Goal: Task Accomplishment & Management: Manage account settings

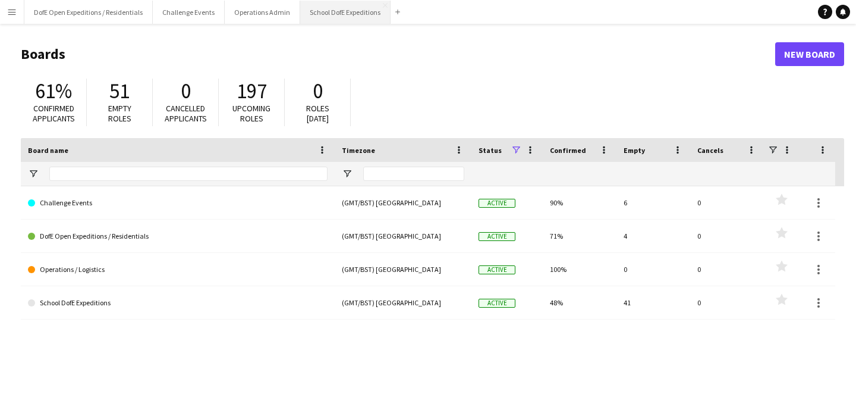
click at [353, 17] on button "School DofE Expeditions Close" at bounding box center [345, 12] width 90 height 23
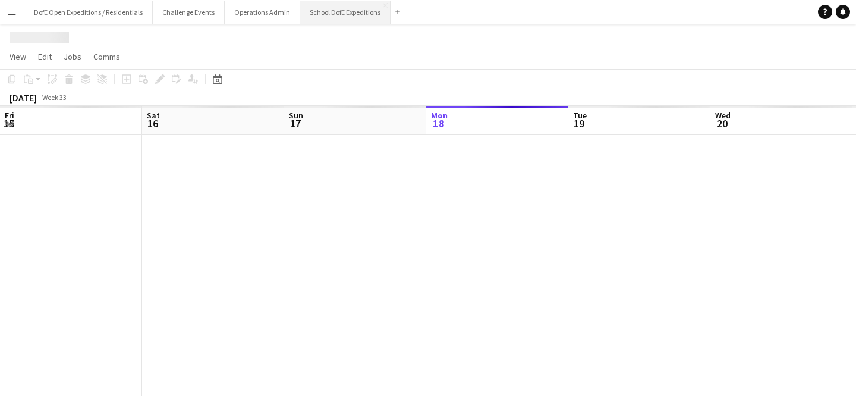
scroll to position [0, 284]
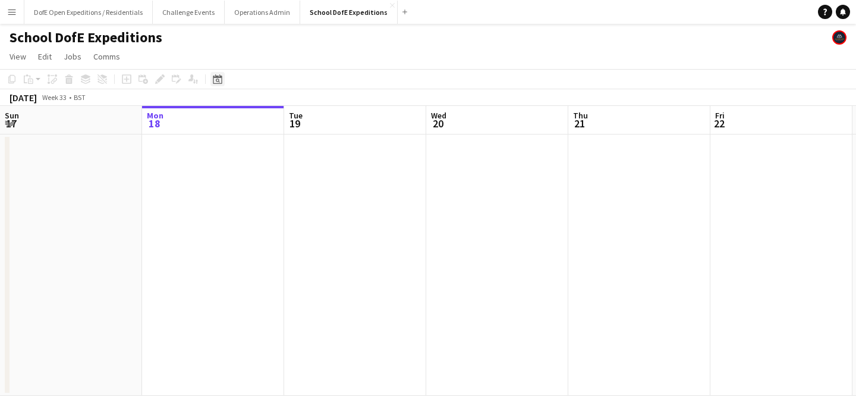
click at [213, 81] on icon at bounding box center [217, 79] width 9 height 10
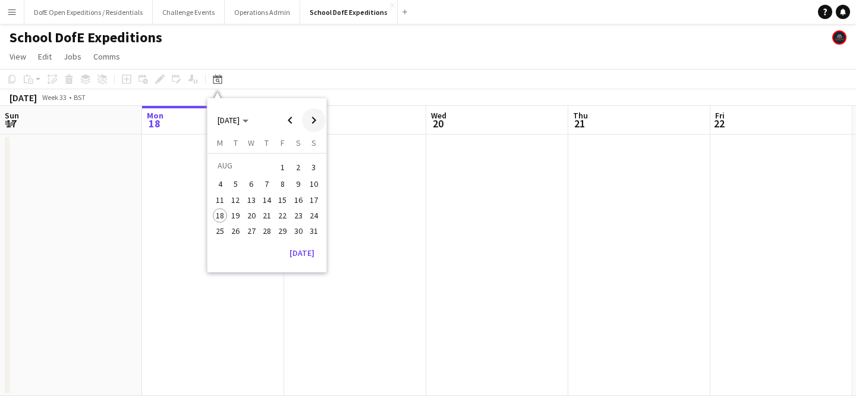
click at [309, 118] on span "Next month" at bounding box center [314, 120] width 24 height 24
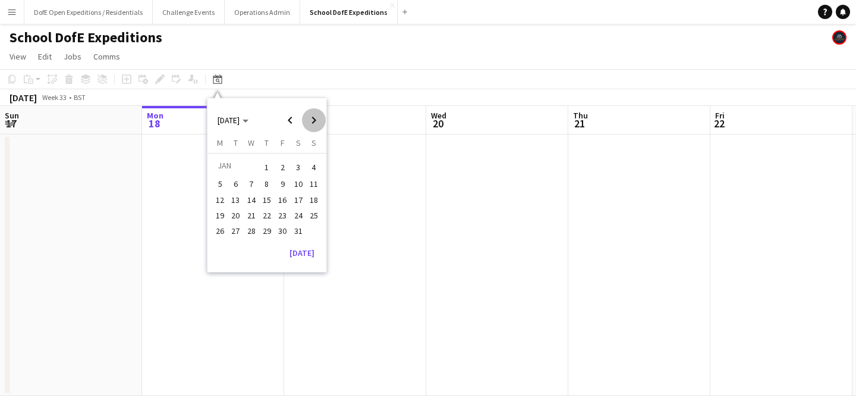
click at [309, 118] on span "Next month" at bounding box center [314, 120] width 24 height 24
click at [269, 190] on span "7" at bounding box center [267, 184] width 14 height 14
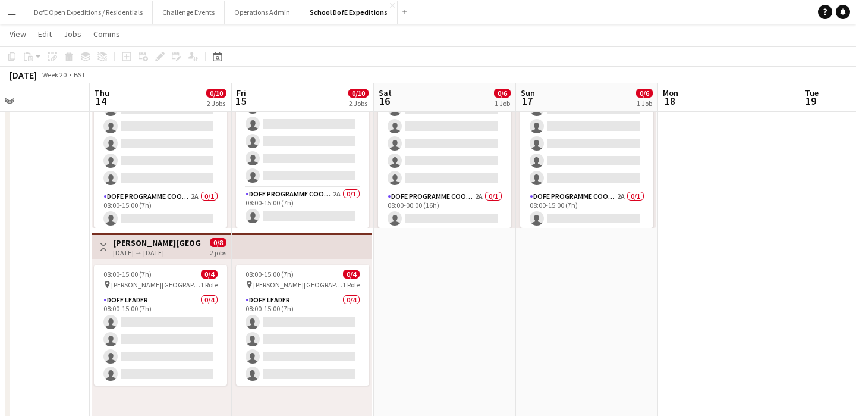
scroll to position [0, 0]
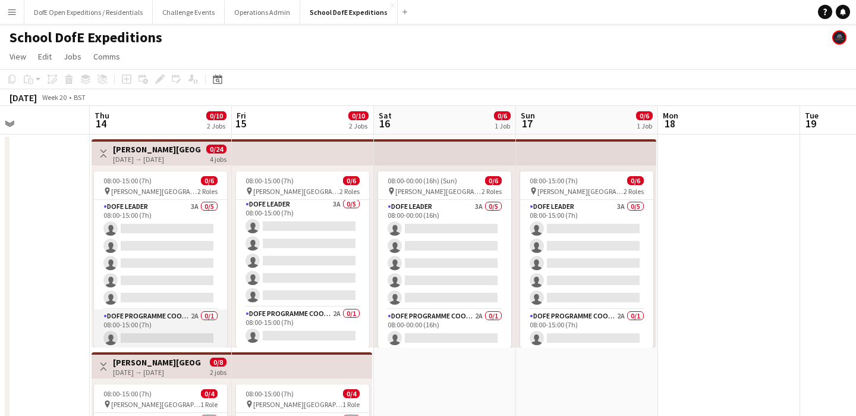
click at [179, 331] on app-card-role "DofE Programme Coordinator 2A 0/1 08:00-15:00 (7h) single-neutral-actions" at bounding box center [160, 329] width 133 height 40
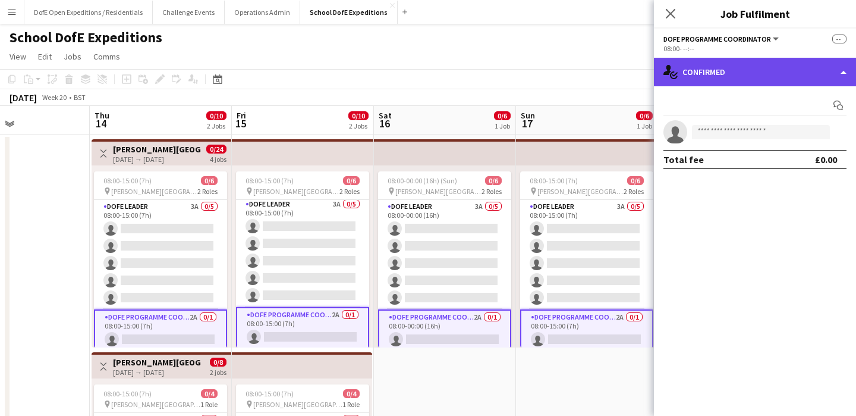
click at [756, 74] on div "single-neutral-actions-check-2 Confirmed" at bounding box center [755, 72] width 202 height 29
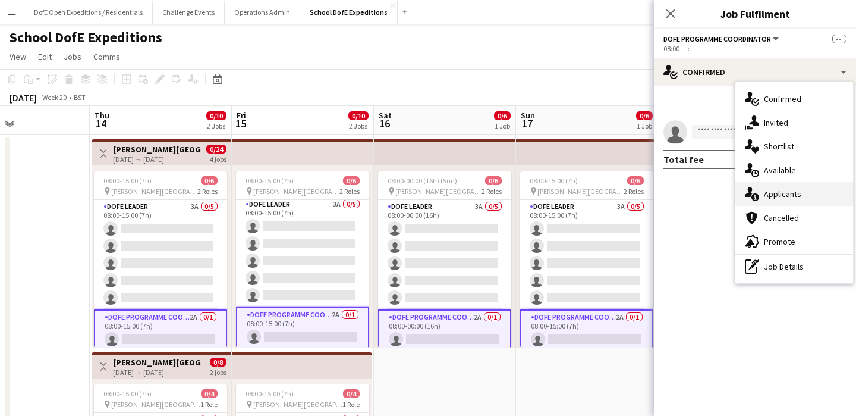
click at [774, 197] on div "single-neutral-actions-information Applicants" at bounding box center [795, 194] width 118 height 24
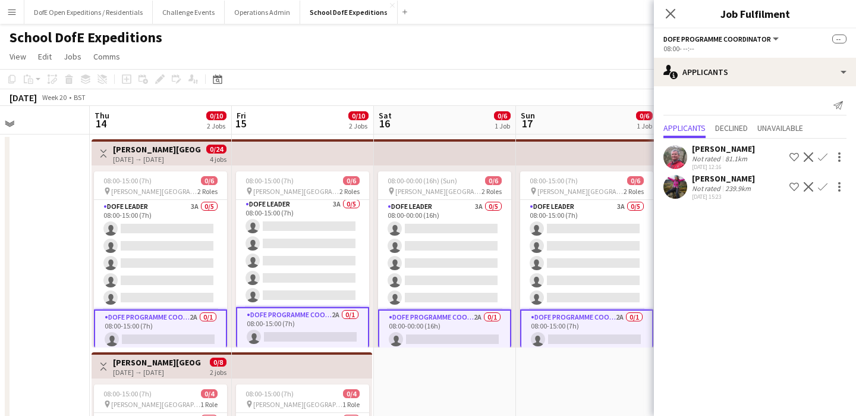
click at [825, 184] on app-icon "Confirm" at bounding box center [823, 187] width 10 height 10
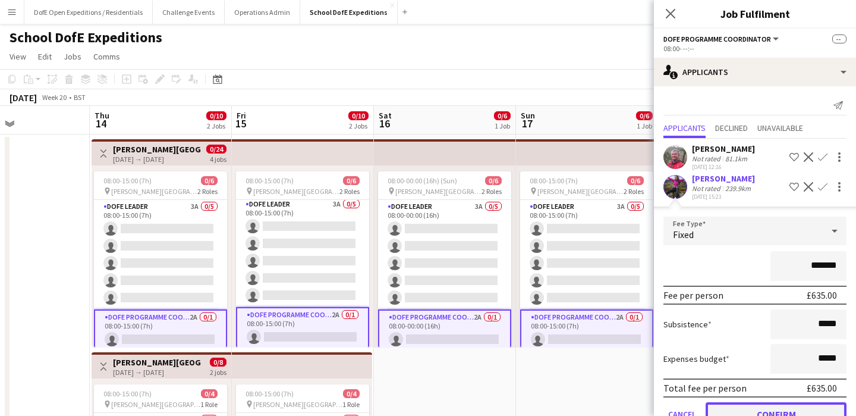
click at [760, 407] on button "Confirm" at bounding box center [776, 414] width 141 height 24
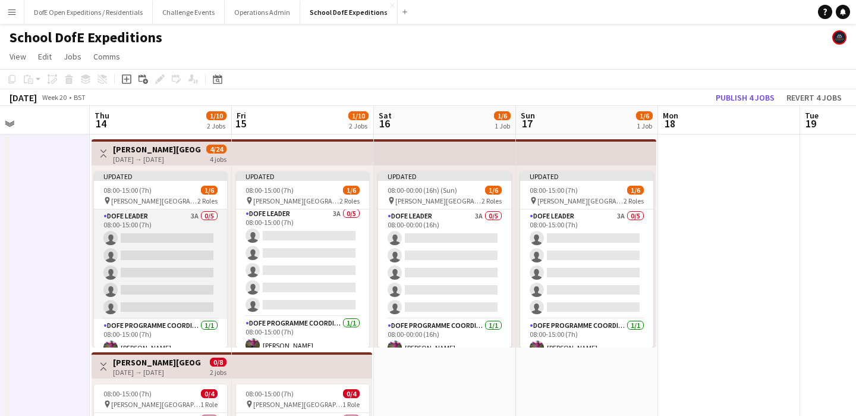
click at [169, 234] on app-card-role "DofE Leader 3A 0/5 08:00-15:00 (7h) single-neutral-actions single-neutral-actio…" at bounding box center [160, 263] width 133 height 109
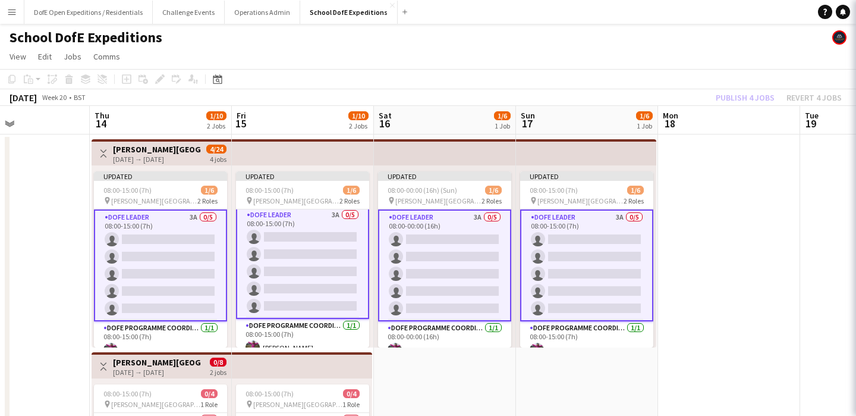
scroll to position [4, 0]
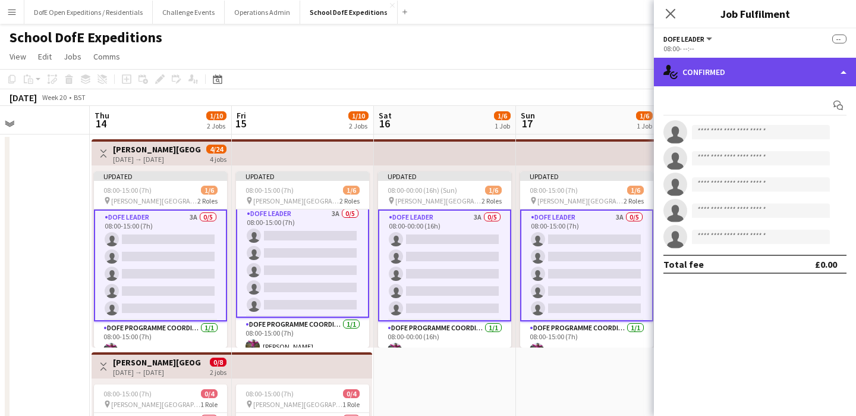
click at [709, 71] on div "single-neutral-actions-check-2 Confirmed" at bounding box center [755, 72] width 202 height 29
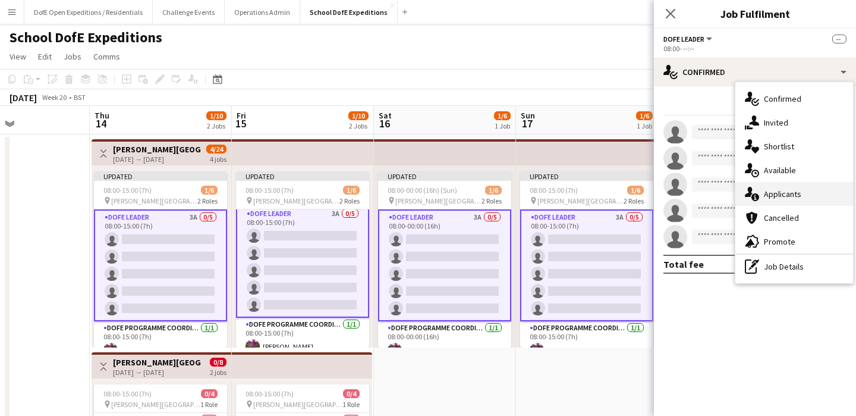
click at [769, 199] on div "single-neutral-actions-information Applicants" at bounding box center [795, 194] width 118 height 24
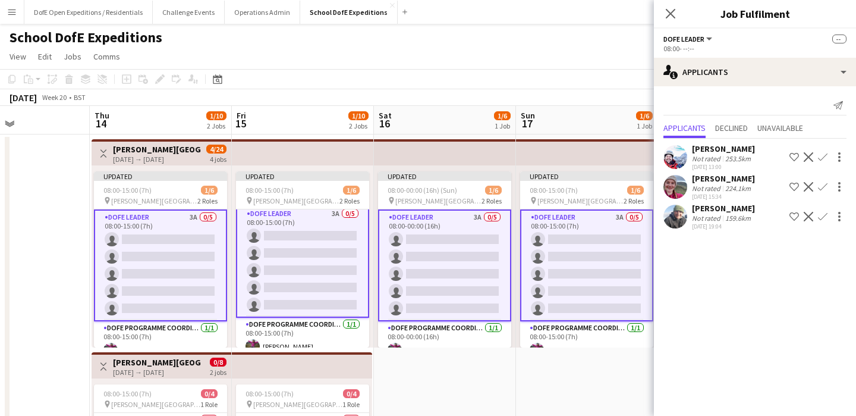
click at [812, 98] on div "Send notification" at bounding box center [755, 106] width 183 height 20
click at [826, 157] on app-icon "Confirm" at bounding box center [823, 157] width 10 height 10
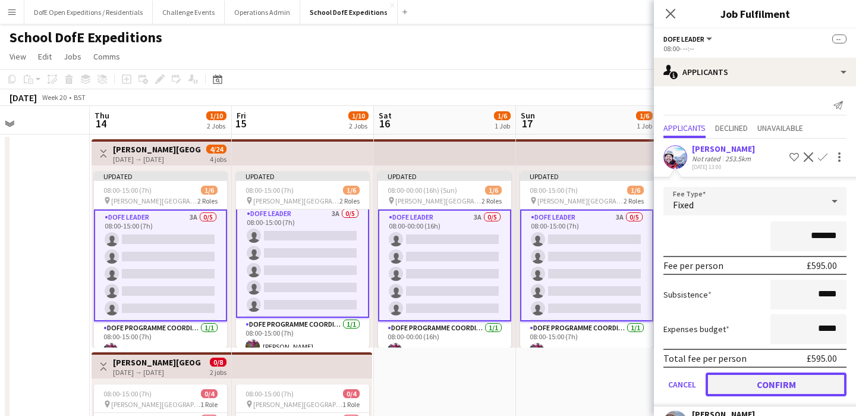
click at [771, 378] on button "Confirm" at bounding box center [776, 384] width 141 height 24
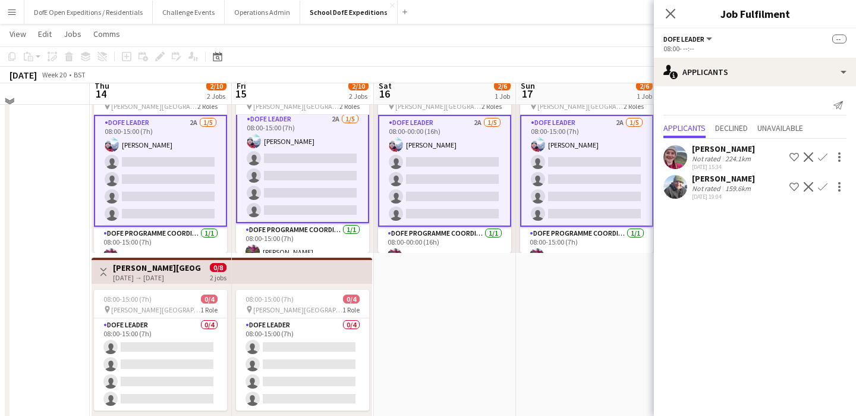
scroll to position [94, 0]
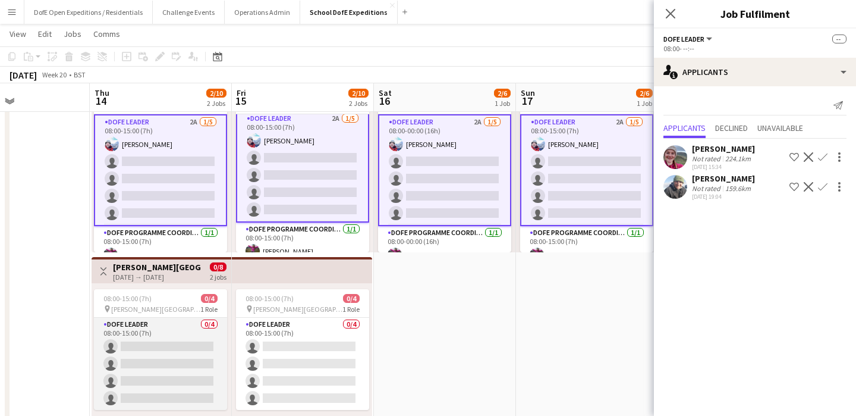
click at [146, 364] on app-card-role "DofE Leader 0/4 08:00-15:00 (7h) single-neutral-actions single-neutral-actions …" at bounding box center [160, 364] width 133 height 92
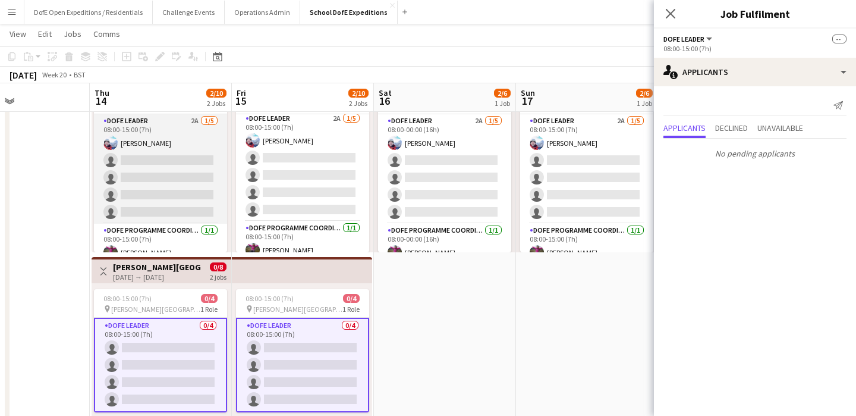
click at [161, 175] on app-card-role "DofE Leader 2A [DATE] 08:00-15:00 (7h) [PERSON_NAME] single-neutral-actions sin…" at bounding box center [160, 168] width 133 height 109
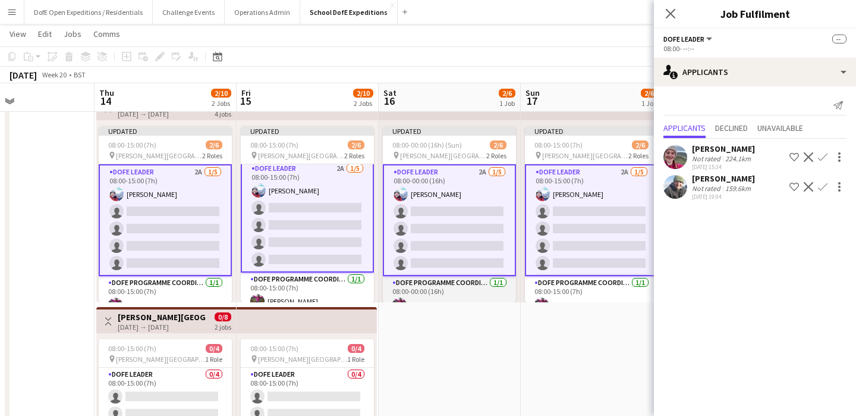
scroll to position [0, 0]
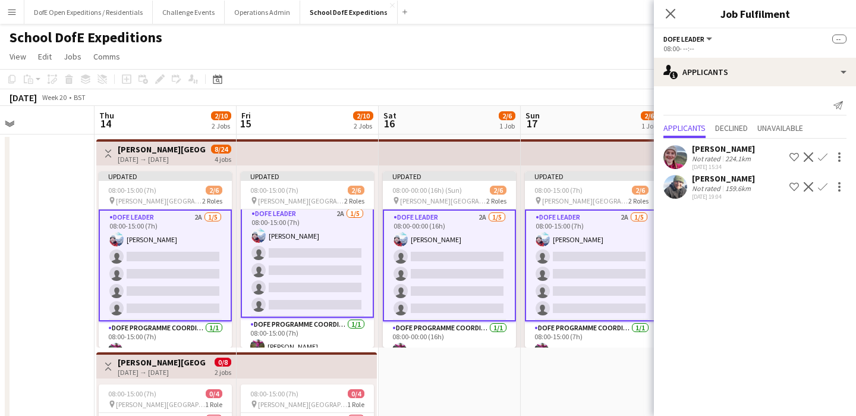
click at [821, 190] on app-icon "Confirm" at bounding box center [823, 187] width 10 height 10
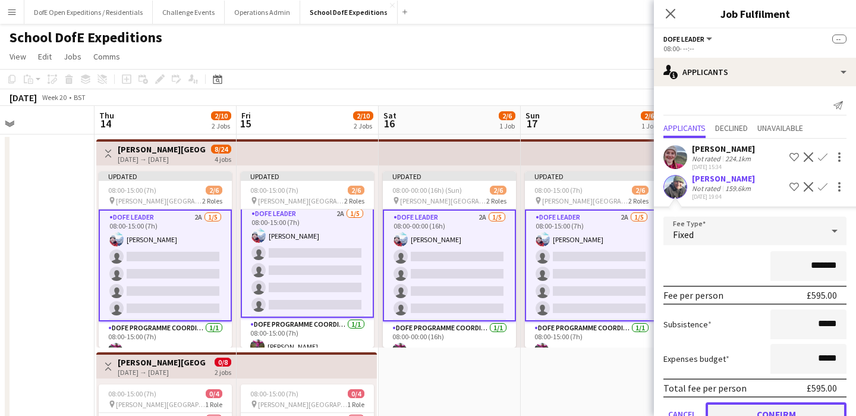
click at [825, 408] on button "Confirm" at bounding box center [776, 414] width 141 height 24
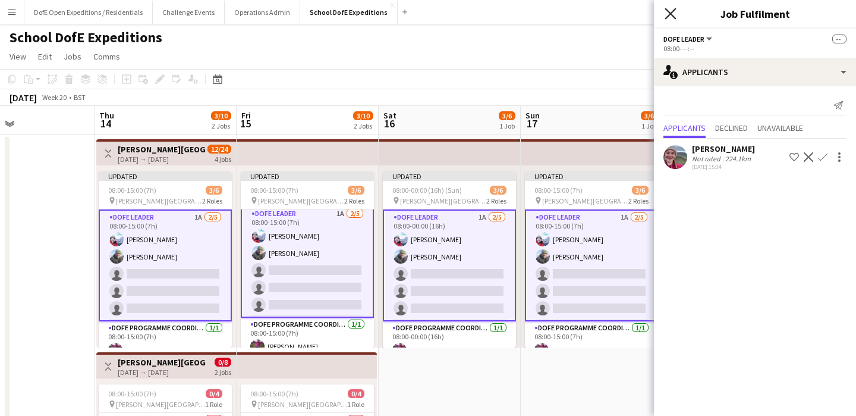
click at [670, 14] on icon at bounding box center [670, 13] width 11 height 11
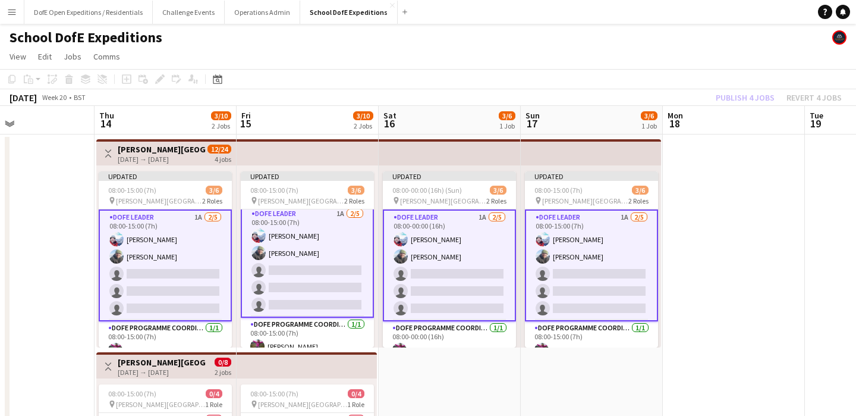
click at [633, 68] on app-page-menu "View Day view expanded Day view collapsed Month view Date picker Jump to [DATE]…" at bounding box center [428, 57] width 856 height 23
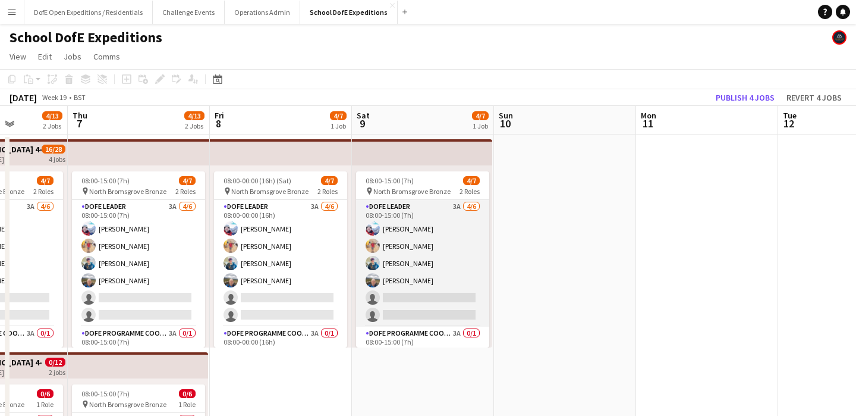
scroll to position [0, 359]
click at [370, 261] on app-user-avatar at bounding box center [372, 263] width 14 height 14
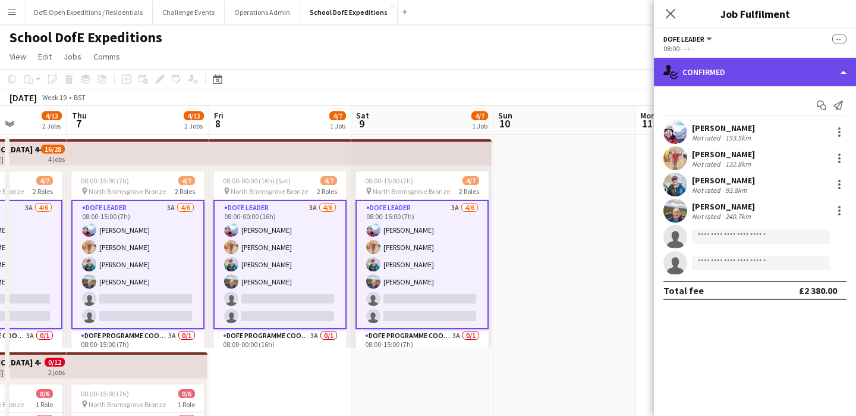
click at [727, 66] on div "single-neutral-actions-check-2 Confirmed" at bounding box center [755, 72] width 202 height 29
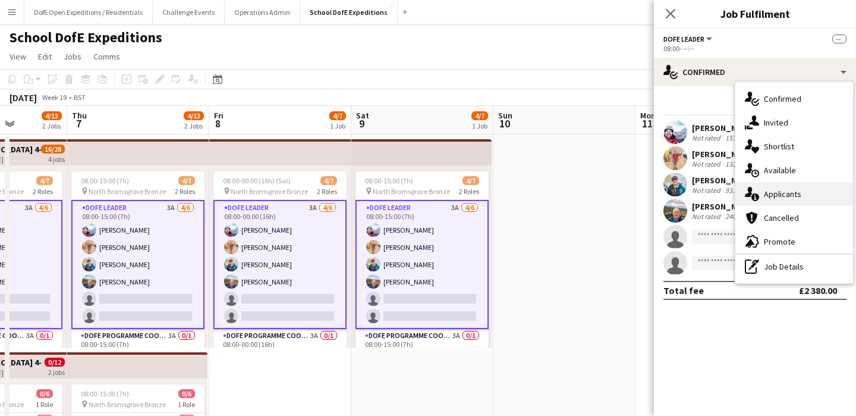
click at [764, 205] on div "single-neutral-actions-information Applicants" at bounding box center [795, 194] width 118 height 24
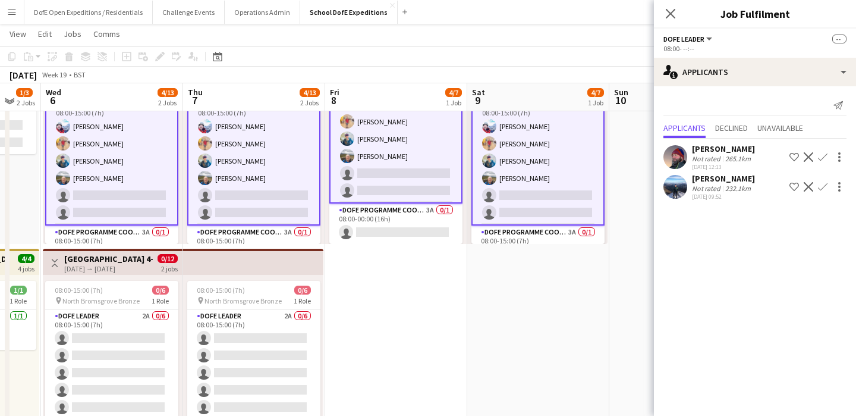
scroll to position [102, 0]
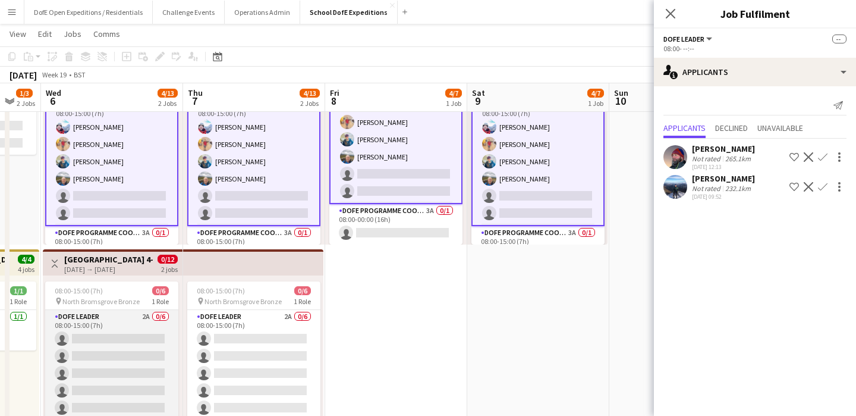
click at [148, 382] on app-card-role "DofE Leader 2A 0/6 08:00-15:00 (7h) single-neutral-actions single-neutral-actio…" at bounding box center [111, 373] width 133 height 127
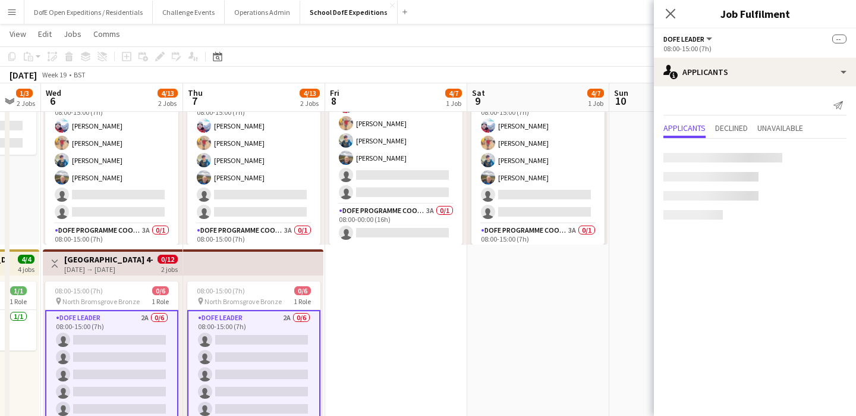
scroll to position [20, 0]
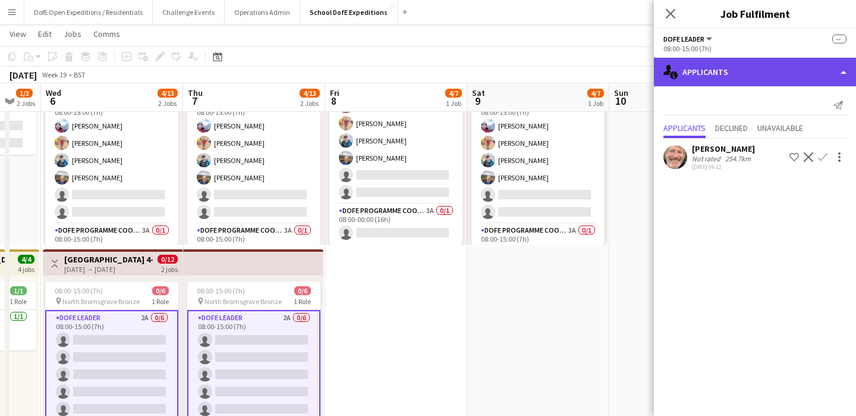
click at [748, 76] on div "single-neutral-actions-information Applicants" at bounding box center [755, 72] width 202 height 29
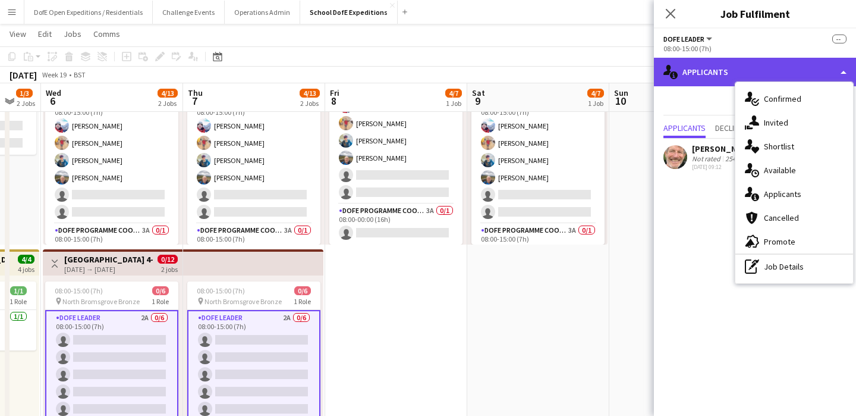
click at [748, 76] on div "single-neutral-actions-information Applicants" at bounding box center [755, 72] width 202 height 29
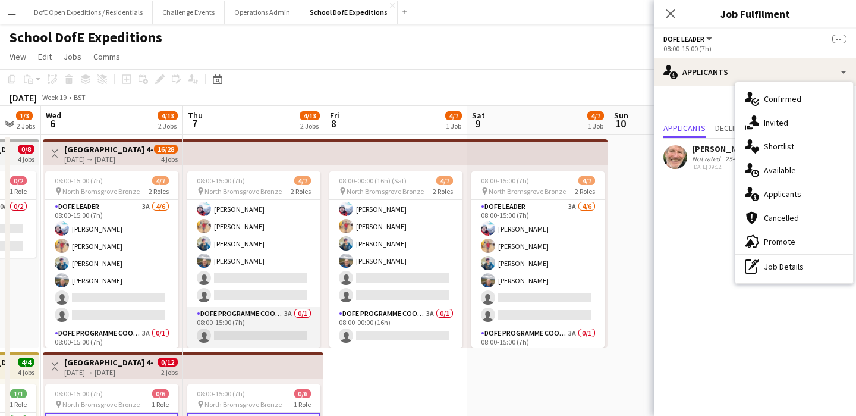
click at [270, 330] on app-card-role "DofE Programme Coordinator 3A 0/1 08:00-15:00 (7h) single-neutral-actions" at bounding box center [253, 327] width 133 height 40
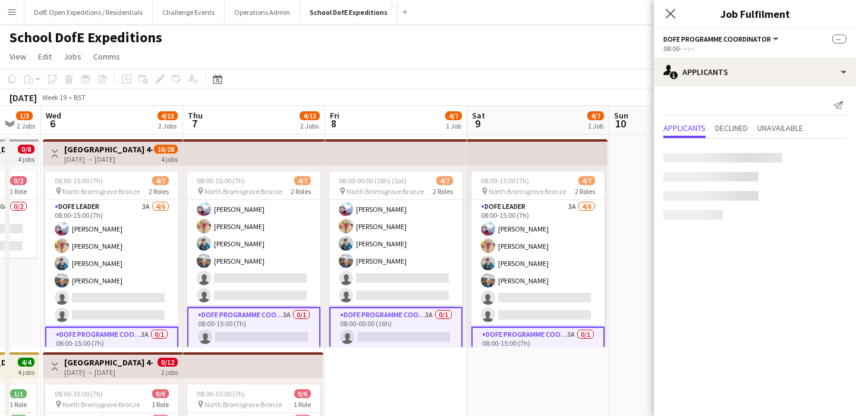
scroll to position [21, 0]
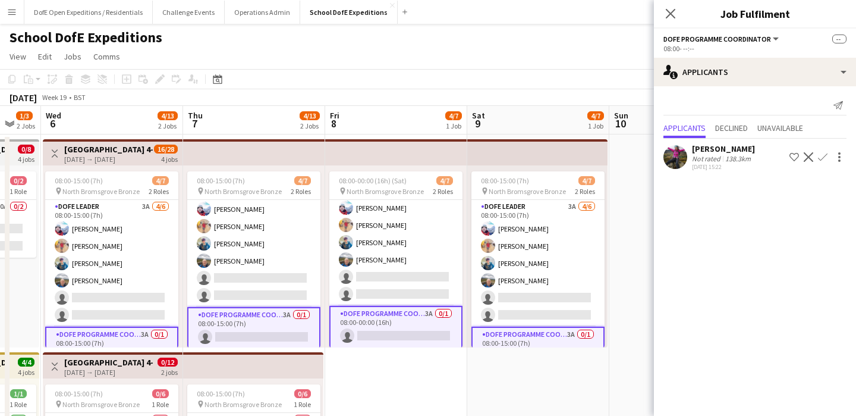
click at [824, 158] on app-icon "Confirm" at bounding box center [823, 157] width 10 height 10
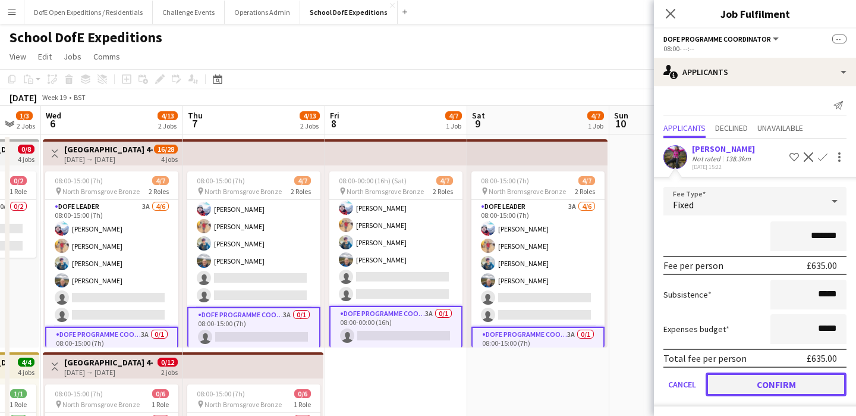
click at [786, 384] on button "Confirm" at bounding box center [776, 384] width 141 height 24
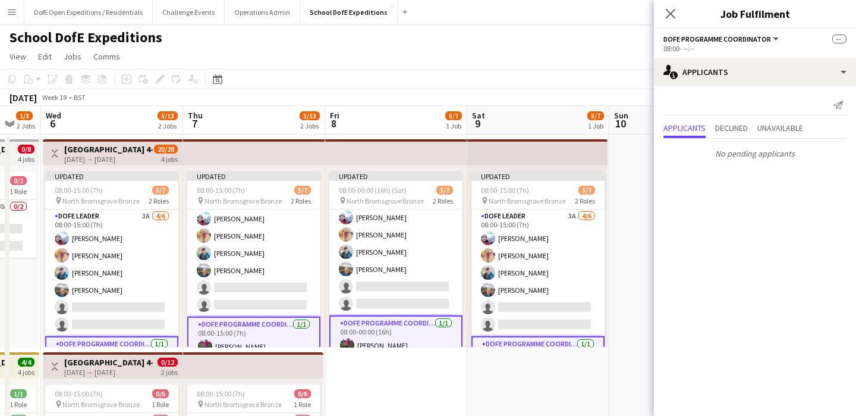
click at [328, 56] on app-page-menu "View Day view expanded Day view collapsed Month view Date picker Jump to [DATE]…" at bounding box center [428, 57] width 856 height 23
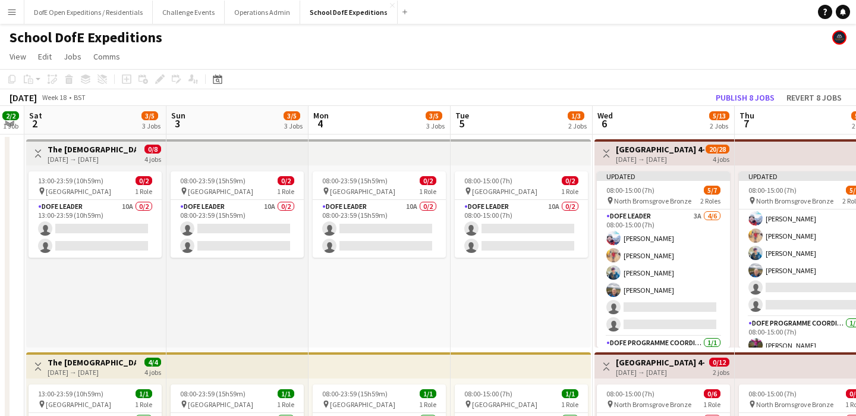
scroll to position [0, 259]
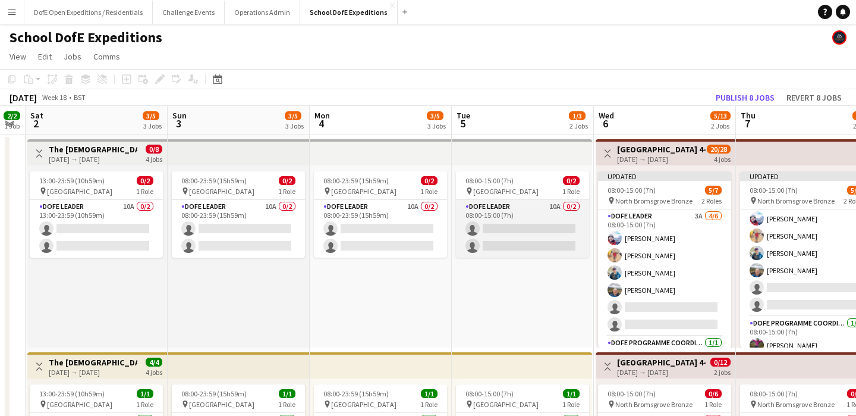
click at [531, 237] on app-card-role "DofE Leader 10A 0/2 08:00-15:00 (7h) single-neutral-actions single-neutral-acti…" at bounding box center [522, 229] width 133 height 58
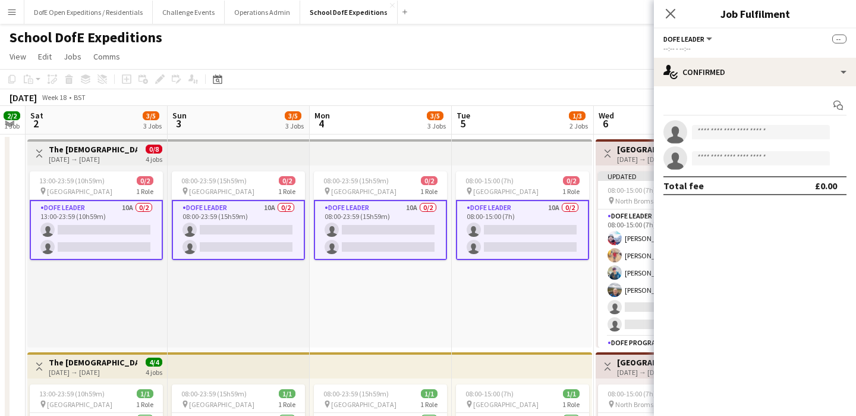
scroll to position [71, 0]
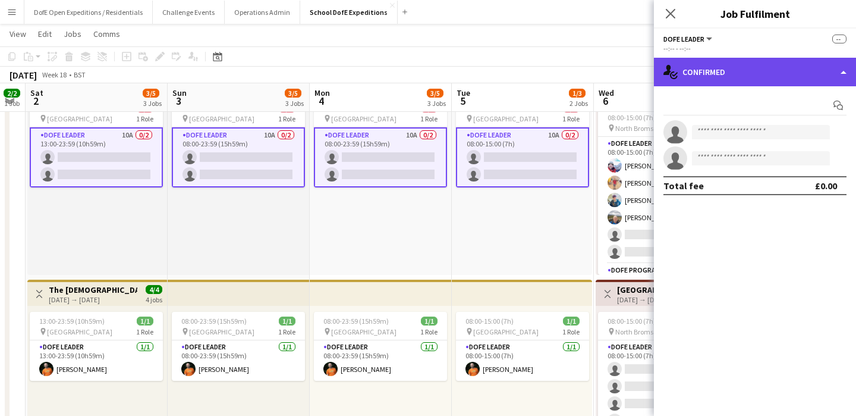
click at [758, 81] on div "single-neutral-actions-check-2 Confirmed" at bounding box center [755, 72] width 202 height 29
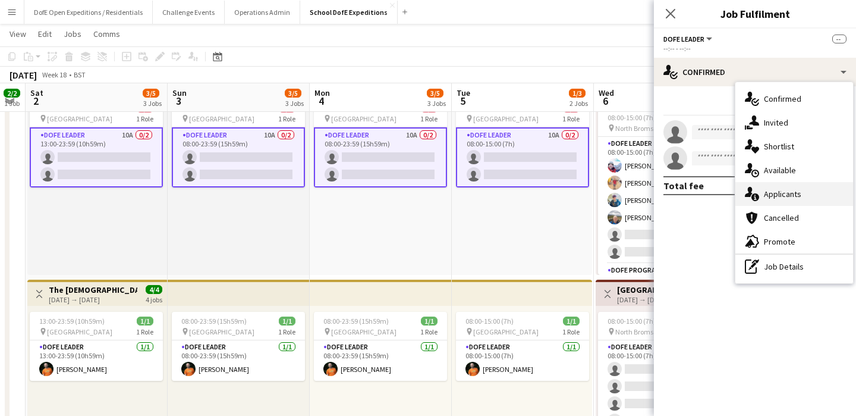
click at [779, 197] on div "single-neutral-actions-information Applicants" at bounding box center [795, 194] width 118 height 24
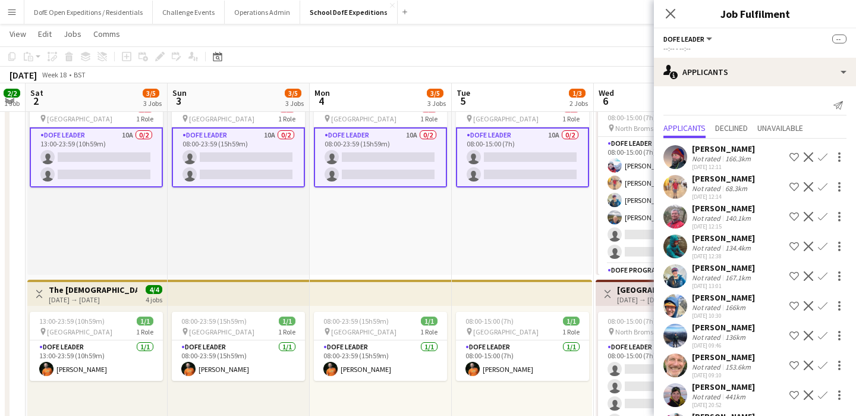
scroll to position [34, 0]
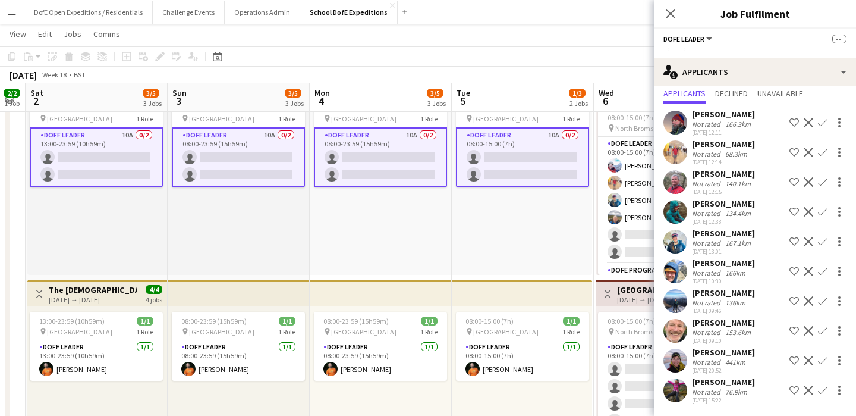
click at [824, 391] on app-icon "Confirm" at bounding box center [823, 390] width 10 height 10
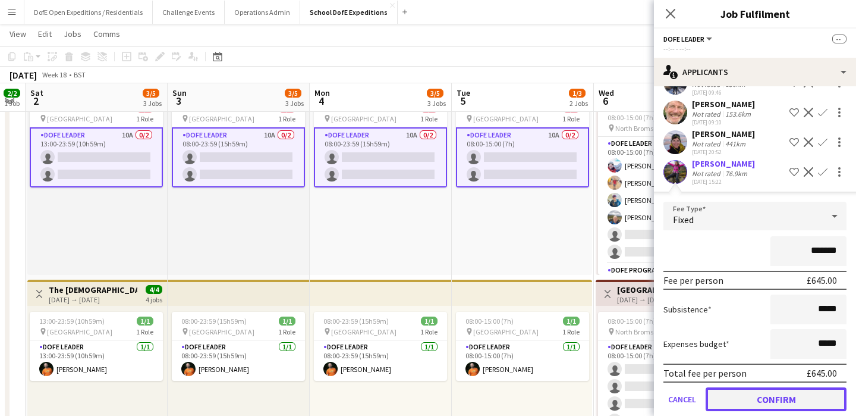
click at [809, 396] on button "Confirm" at bounding box center [776, 399] width 141 height 24
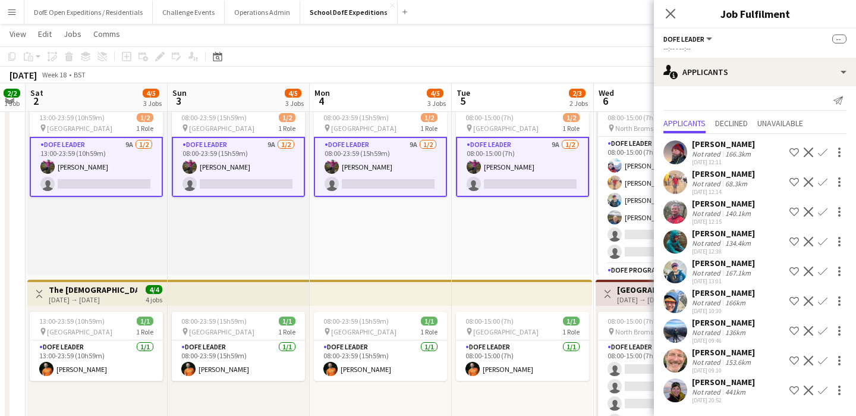
click at [821, 272] on app-icon "Confirm" at bounding box center [823, 271] width 10 height 10
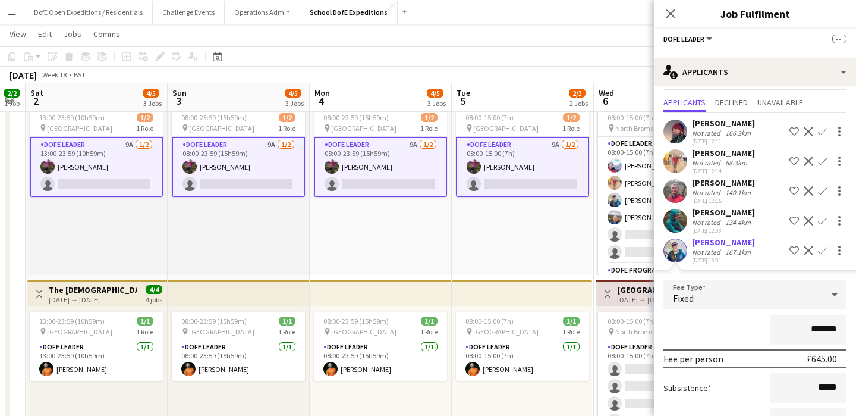
scroll to position [92, 0]
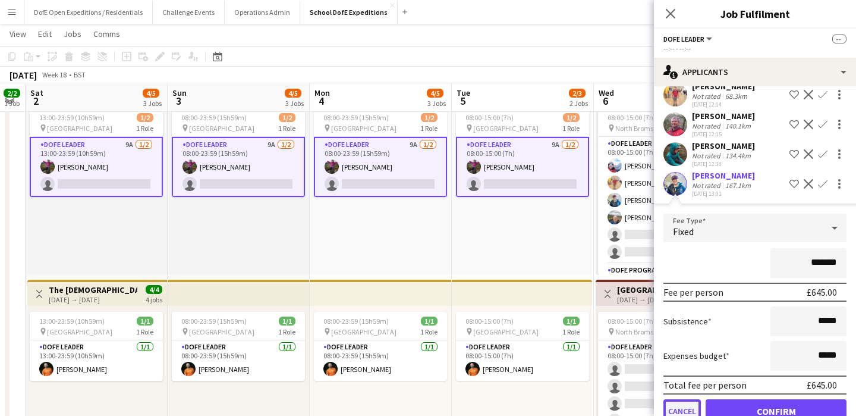
click at [690, 408] on button "Cancel" at bounding box center [682, 411] width 37 height 24
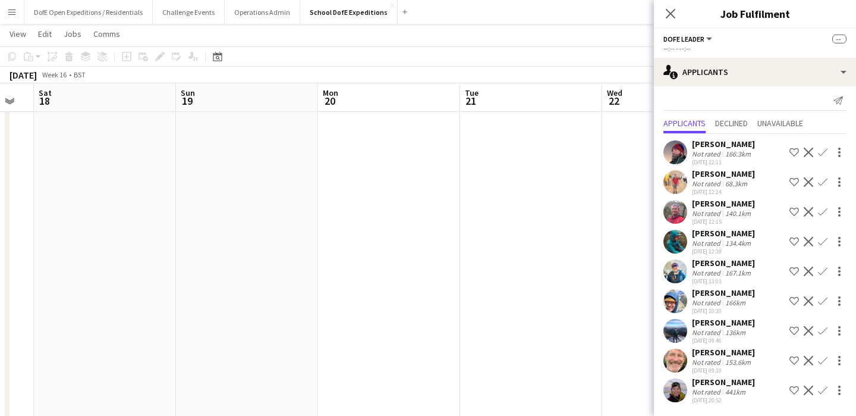
scroll to position [0, 249]
click at [667, 17] on icon at bounding box center [670, 13] width 11 height 11
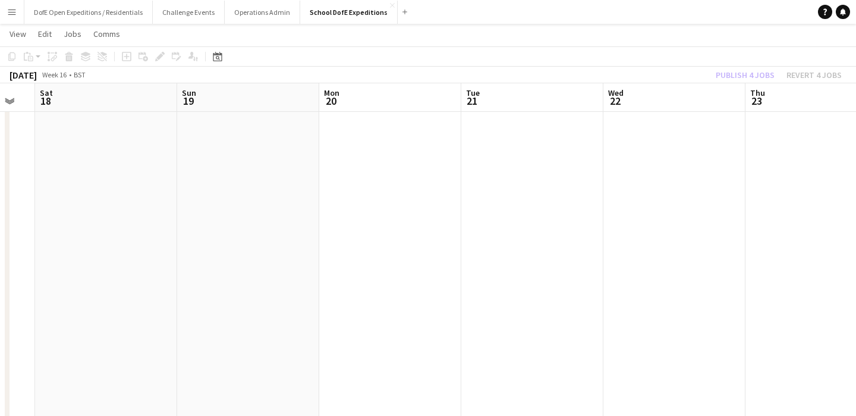
click at [585, 209] on app-date-cell at bounding box center [532, 383] width 142 height 643
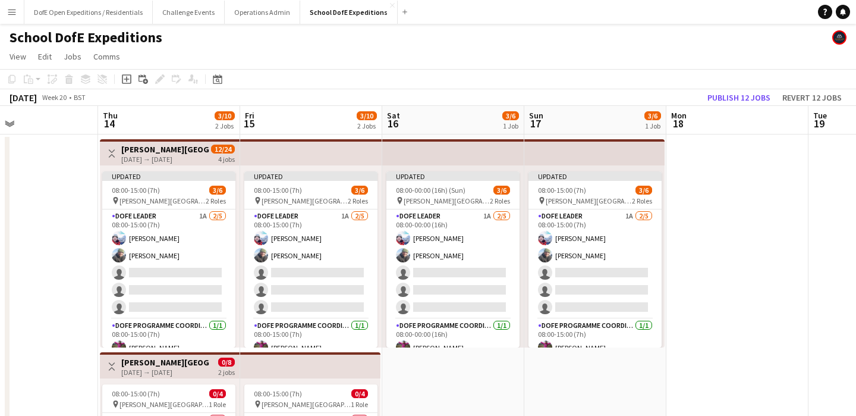
scroll to position [0, 328]
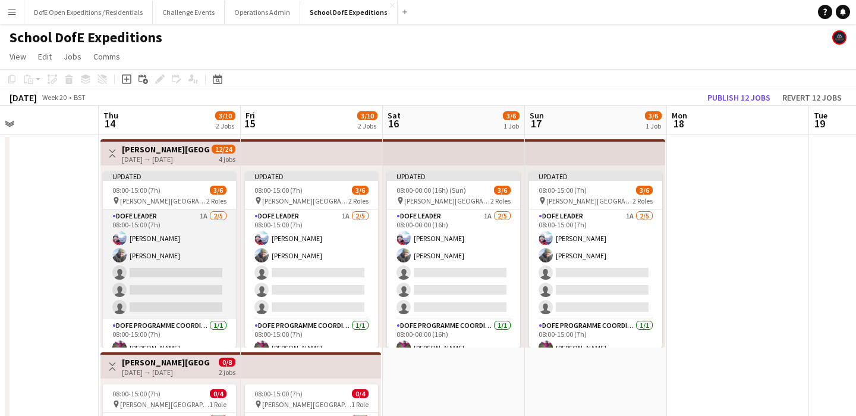
click at [147, 271] on app-card-role "DofE Leader 1A [DATE] 08:00-15:00 (7h) [PERSON_NAME] [PERSON_NAME] single-neutr…" at bounding box center [169, 263] width 133 height 109
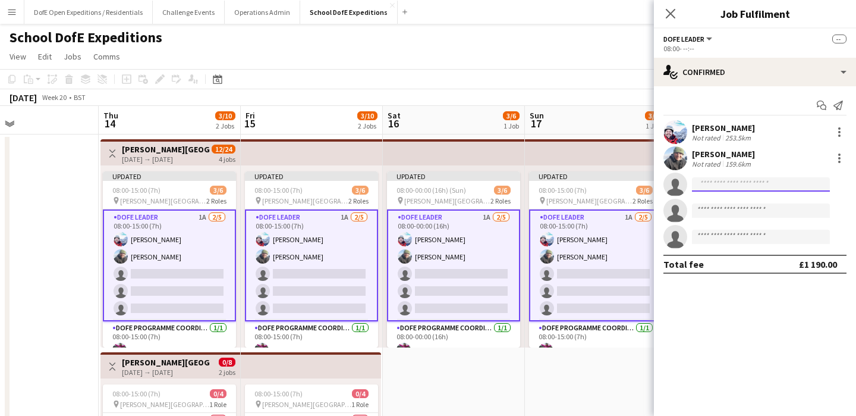
click at [740, 182] on input at bounding box center [761, 184] width 138 height 14
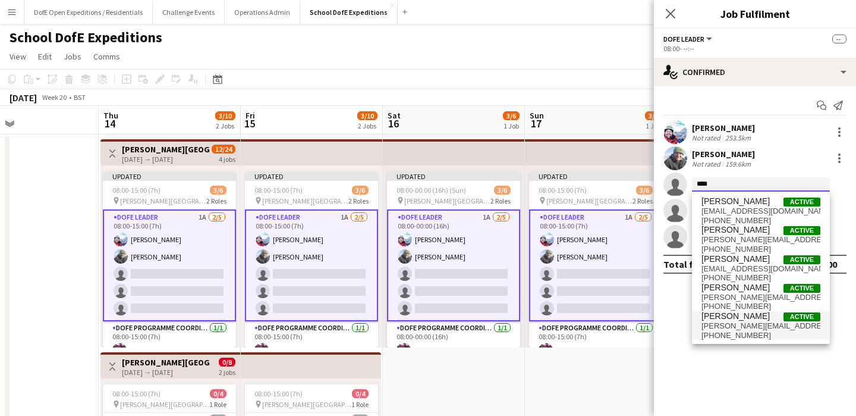
type input "****"
click at [752, 315] on span "[PERSON_NAME] Active" at bounding box center [761, 316] width 119 height 10
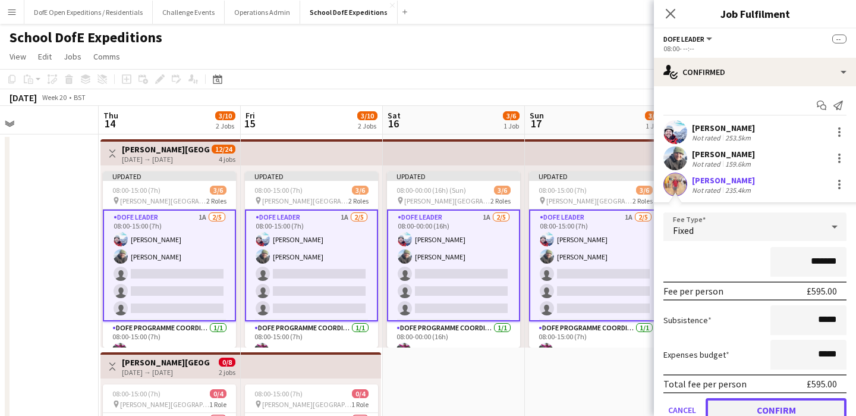
click at [761, 403] on button "Confirm" at bounding box center [776, 410] width 141 height 24
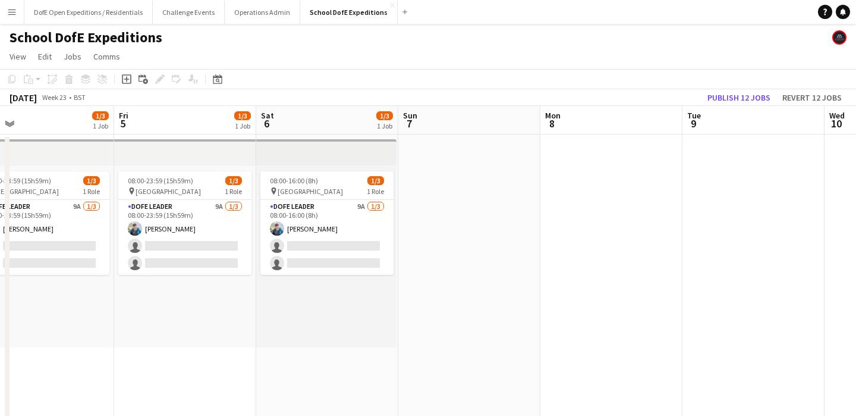
scroll to position [0, 453]
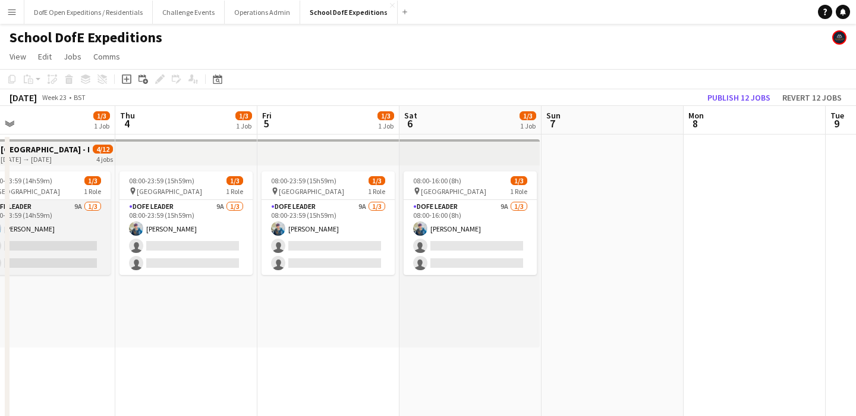
click at [89, 227] on app-card-role "DofE Leader 9A [DATE] 09:00-23:59 (14h59m) [PERSON_NAME] single-neutral-actions…" at bounding box center [43, 237] width 133 height 75
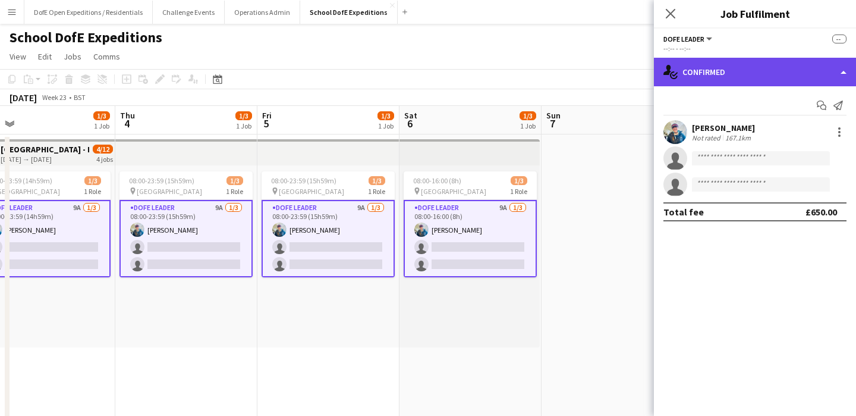
click at [775, 75] on div "single-neutral-actions-check-2 Confirmed" at bounding box center [755, 72] width 202 height 29
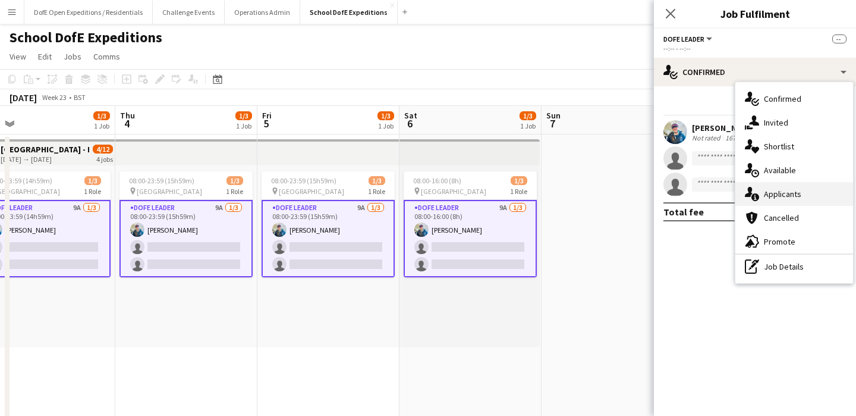
click at [775, 194] on div "single-neutral-actions-information Applicants" at bounding box center [795, 194] width 118 height 24
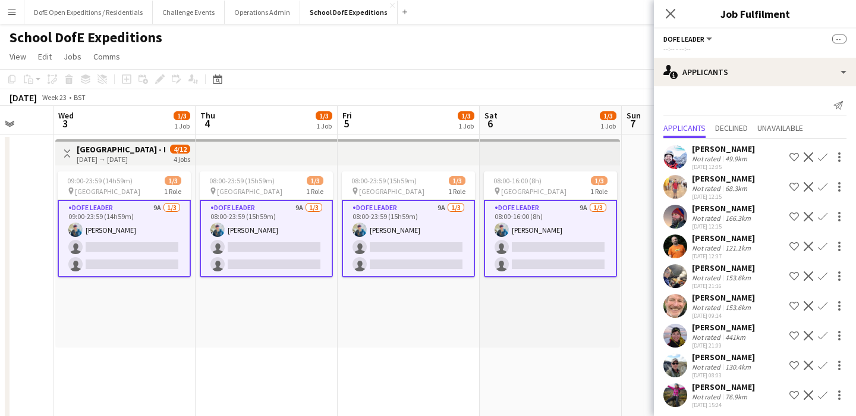
scroll to position [0, 369]
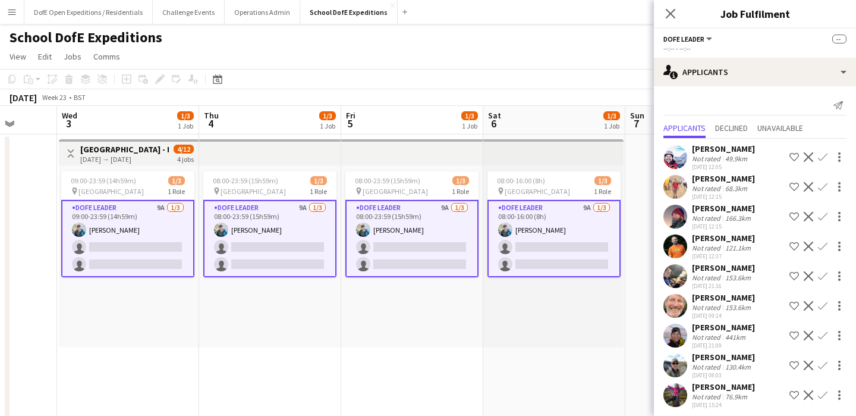
click at [134, 156] on div "[DATE] → [DATE]" at bounding box center [124, 159] width 89 height 9
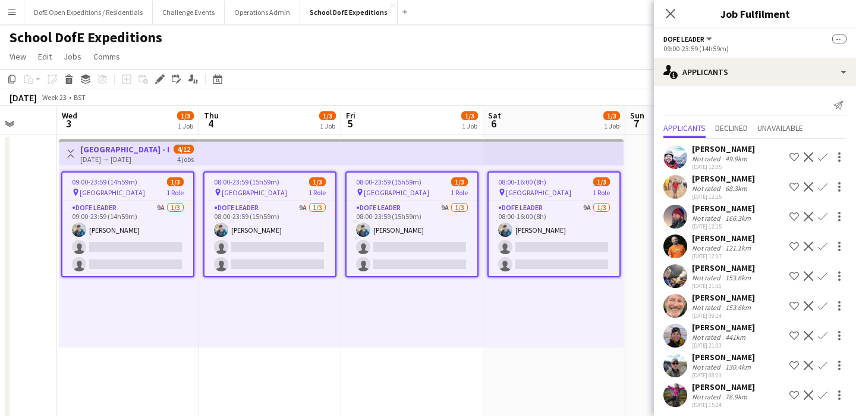
scroll to position [5, 0]
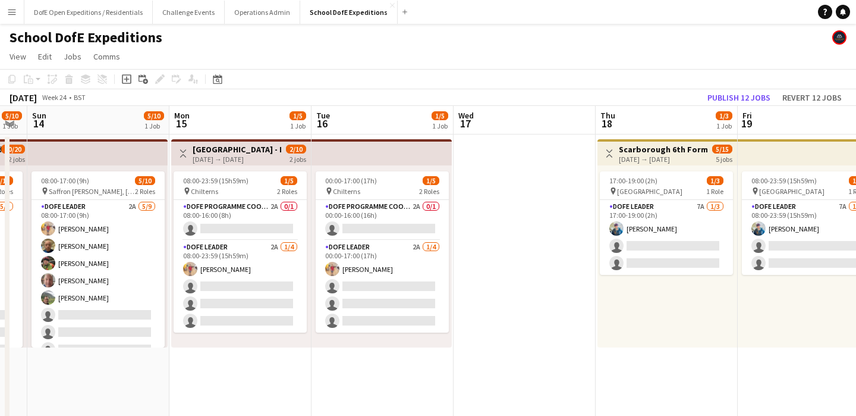
scroll to position [0, 257]
click at [241, 223] on app-card-role "DofE Programme Coordinator 2A 0/1 08:00-16:00 (8h) single-neutral-actions" at bounding box center [239, 220] width 133 height 40
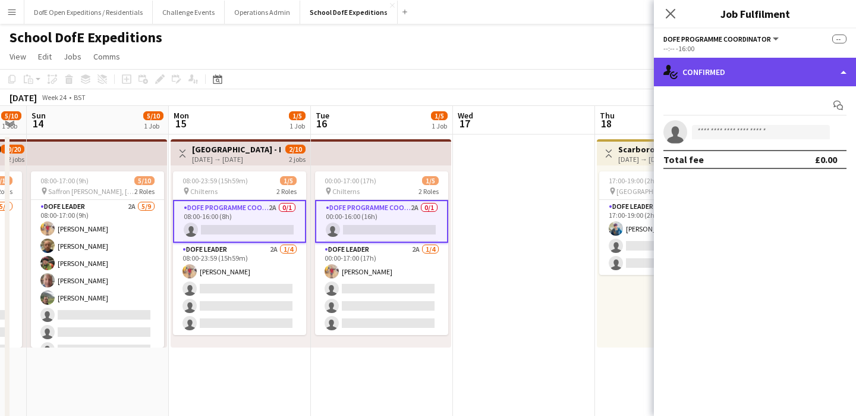
click at [780, 67] on div "single-neutral-actions-check-2 Confirmed" at bounding box center [755, 72] width 202 height 29
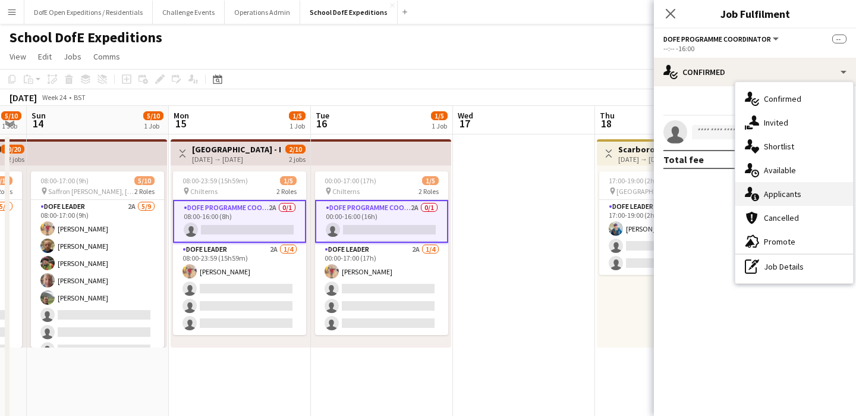
click at [786, 187] on div "single-neutral-actions-information Applicants" at bounding box center [795, 194] width 118 height 24
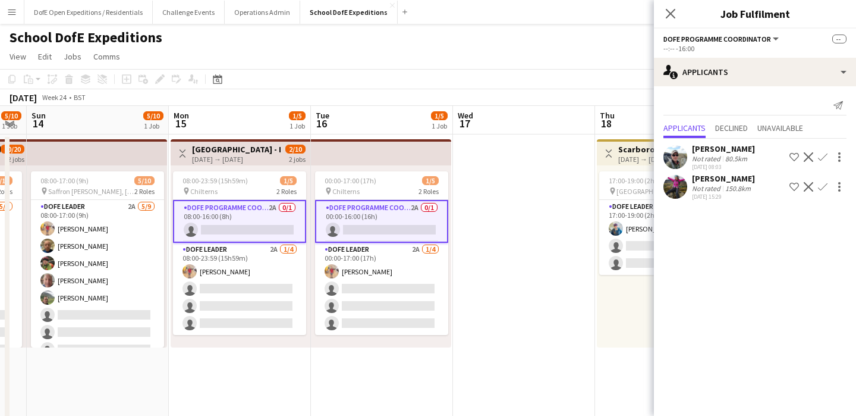
click at [822, 188] on app-icon "Confirm" at bounding box center [823, 187] width 10 height 10
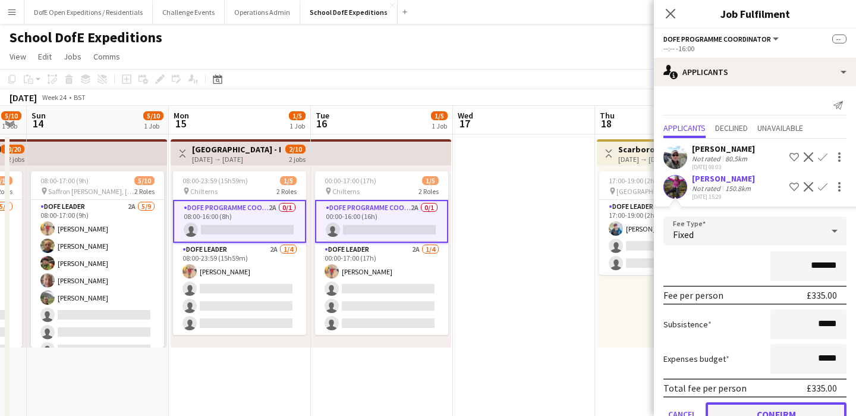
click at [780, 407] on button "Confirm" at bounding box center [776, 414] width 141 height 24
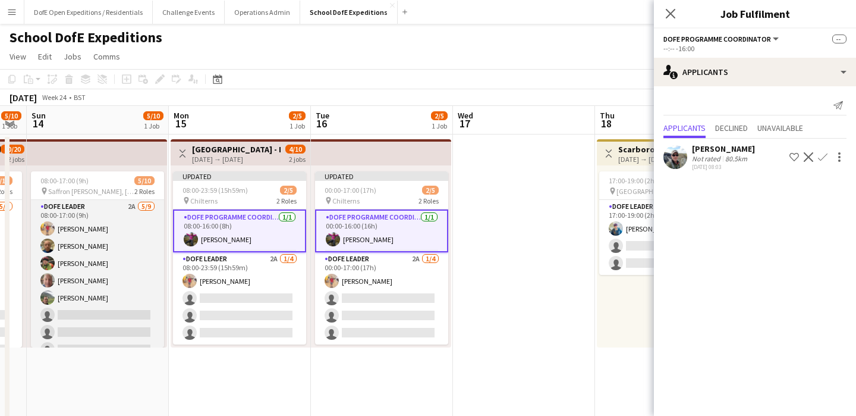
click at [136, 268] on app-card-role "DofE Leader 2A [DATE] 08:00-17:00 (9h) [PERSON_NAME] [PERSON_NAME] [PERSON_NAME…" at bounding box center [97, 289] width 133 height 178
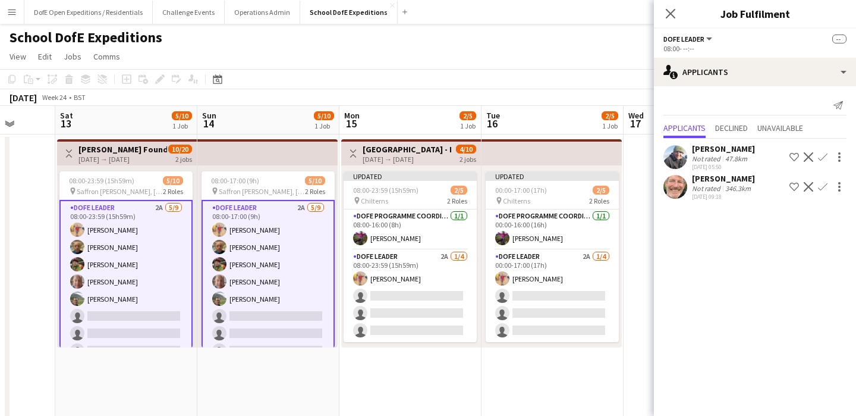
scroll to position [0, 370]
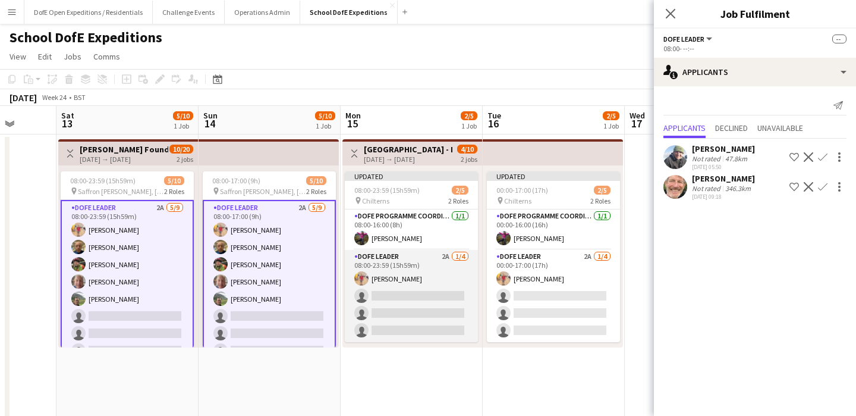
click at [434, 300] on app-card-role "DofE Leader 2A [DATE] 08:00-23:59 (15h59m) [PERSON_NAME] single-neutral-actions…" at bounding box center [411, 296] width 133 height 92
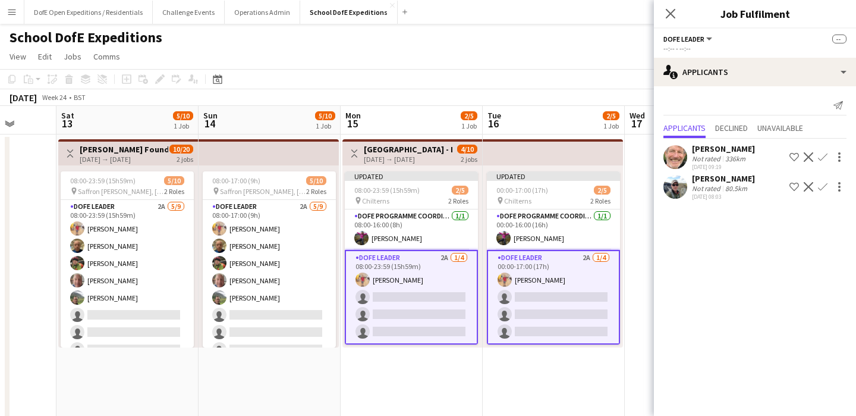
click at [826, 156] on app-icon "Confirm" at bounding box center [823, 157] width 10 height 10
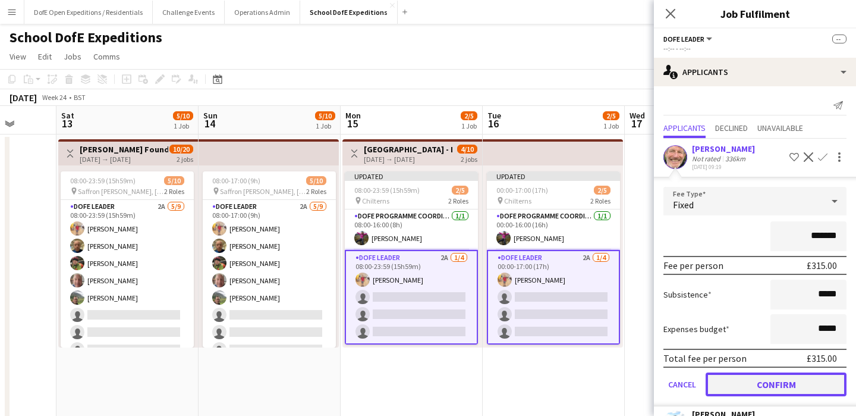
click at [807, 384] on button "Confirm" at bounding box center [776, 384] width 141 height 24
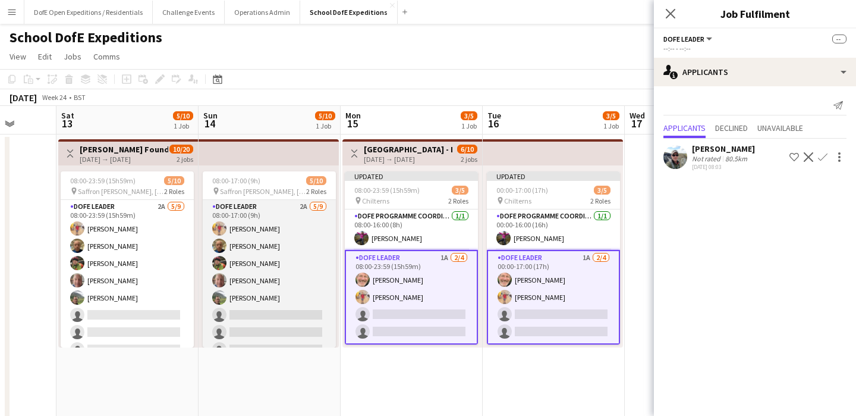
click at [257, 319] on app-card-role "DofE Leader 2A [DATE] 08:00-17:00 (9h) [PERSON_NAME] [PERSON_NAME] [PERSON_NAME…" at bounding box center [269, 289] width 133 height 178
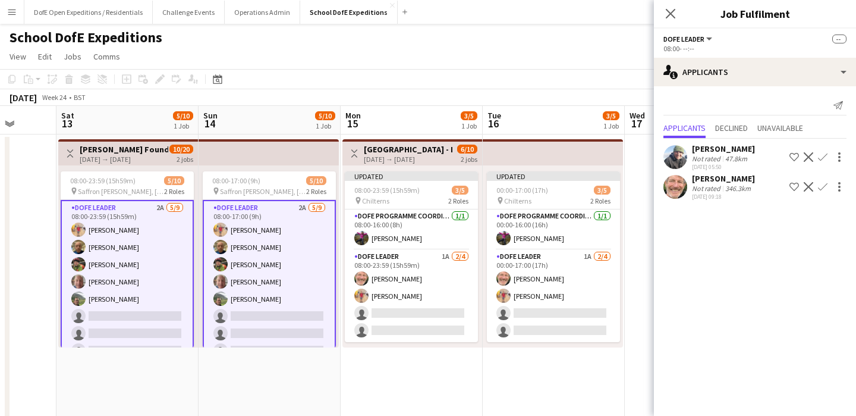
click at [821, 190] on app-icon "Confirm" at bounding box center [823, 187] width 10 height 10
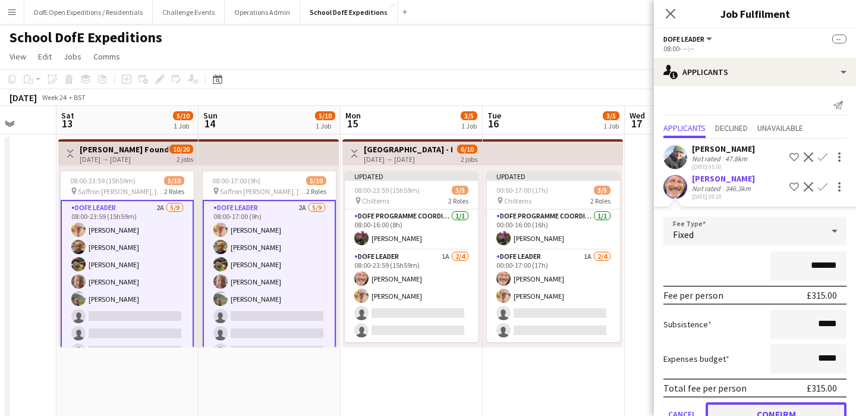
click at [806, 405] on button "Confirm" at bounding box center [776, 414] width 141 height 24
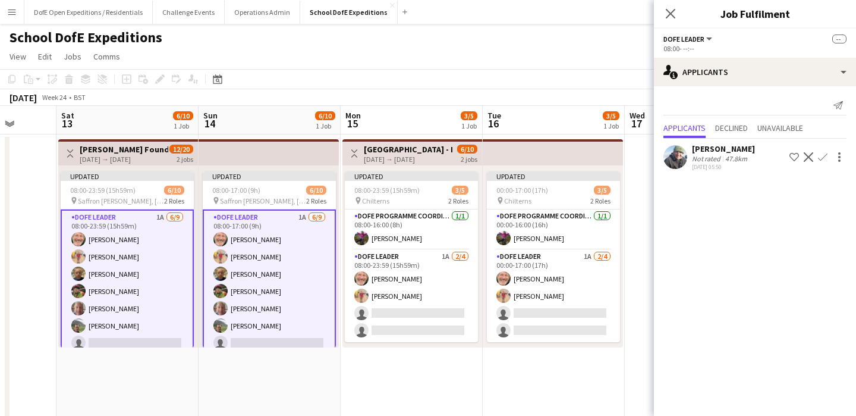
click at [824, 161] on app-icon "Confirm" at bounding box center [823, 157] width 10 height 10
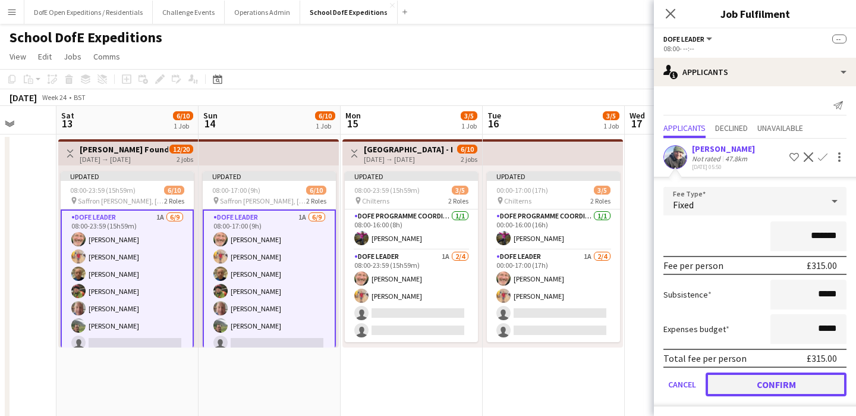
click at [800, 386] on button "Confirm" at bounding box center [776, 384] width 141 height 24
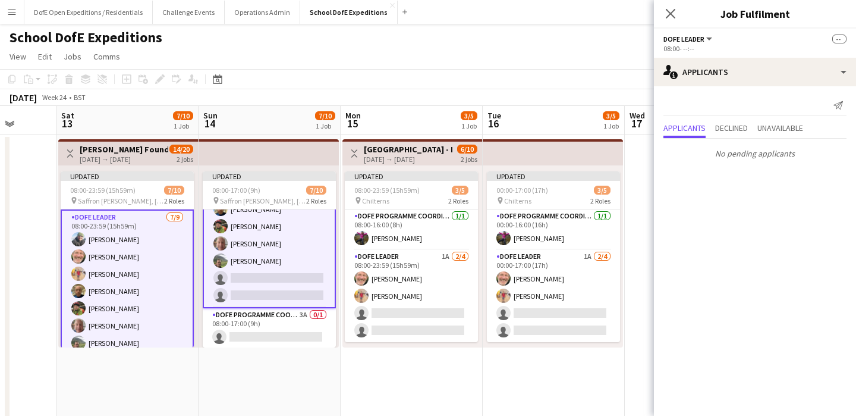
scroll to position [83, 0]
click at [261, 319] on app-card-role "DofE Programme Coordinator 3A 0/1 08:00-17:00 (9h) single-neutral-actions" at bounding box center [269, 327] width 133 height 40
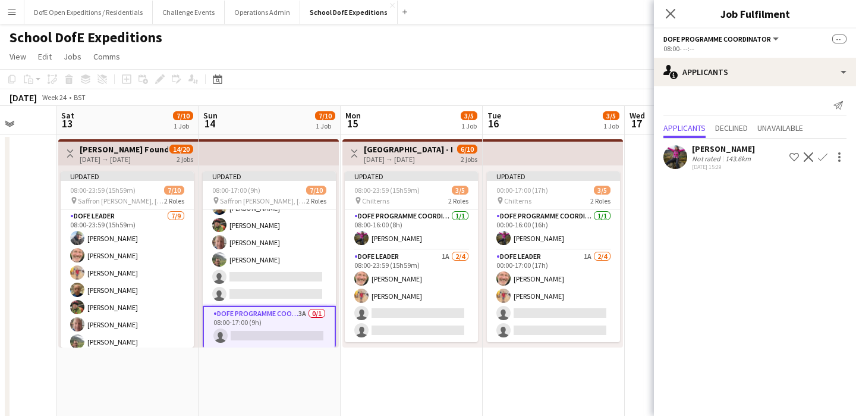
click at [821, 157] on app-icon "Confirm" at bounding box center [823, 157] width 10 height 10
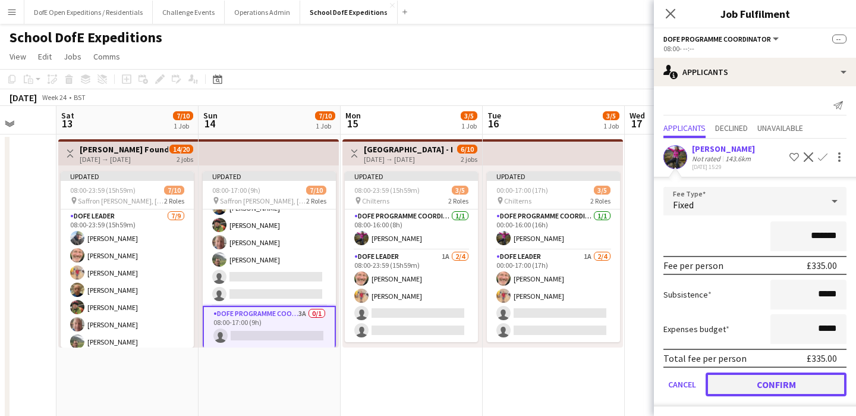
click at [780, 387] on button "Confirm" at bounding box center [776, 384] width 141 height 24
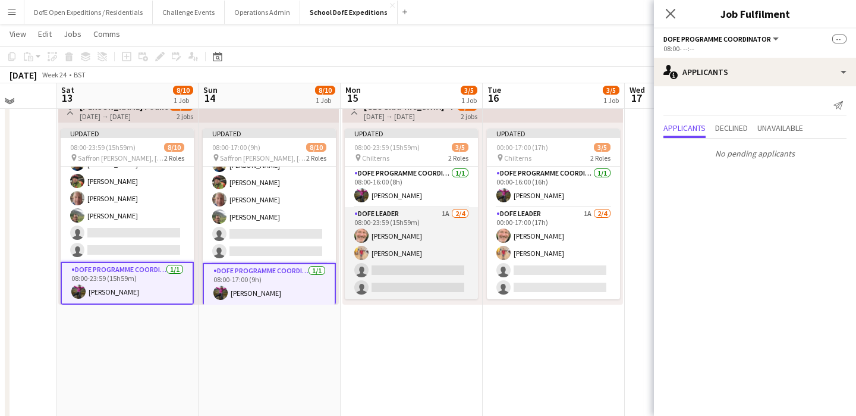
scroll to position [37, 0]
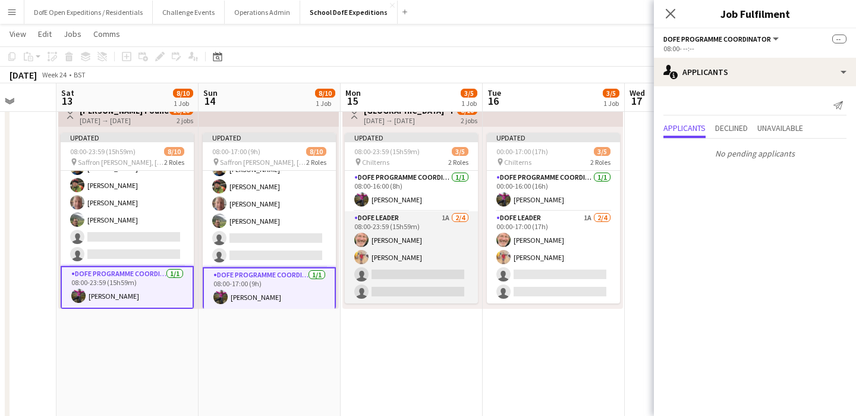
click at [413, 287] on app-card-role "DofE Leader 1A [DATE] 08:00-23:59 (15h59m) [PERSON_NAME] [PERSON_NAME] single-n…" at bounding box center [411, 257] width 133 height 92
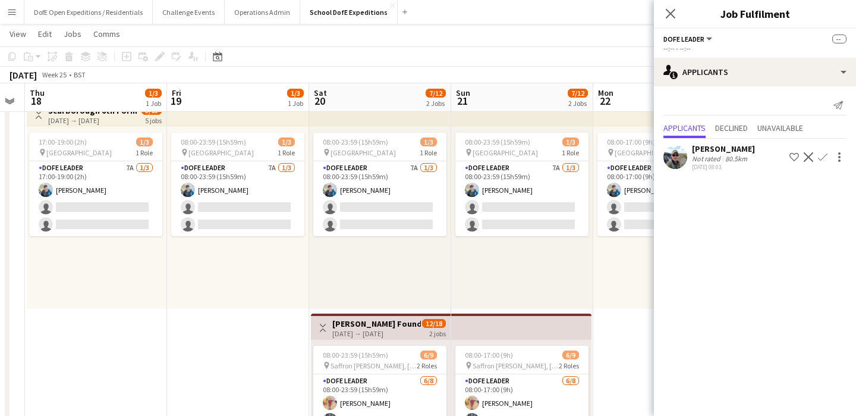
scroll to position [0, 0]
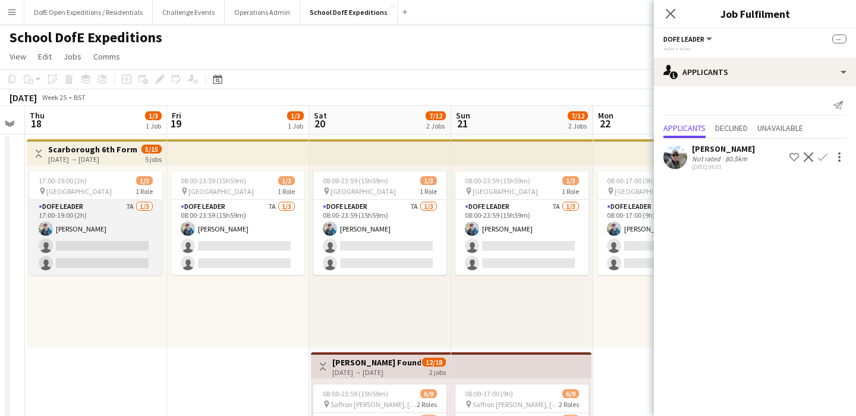
click at [83, 240] on app-card-role "DofE Leader 7A [DATE] 17:00-19:00 (2h) [PERSON_NAME] single-neutral-actions sin…" at bounding box center [95, 237] width 133 height 75
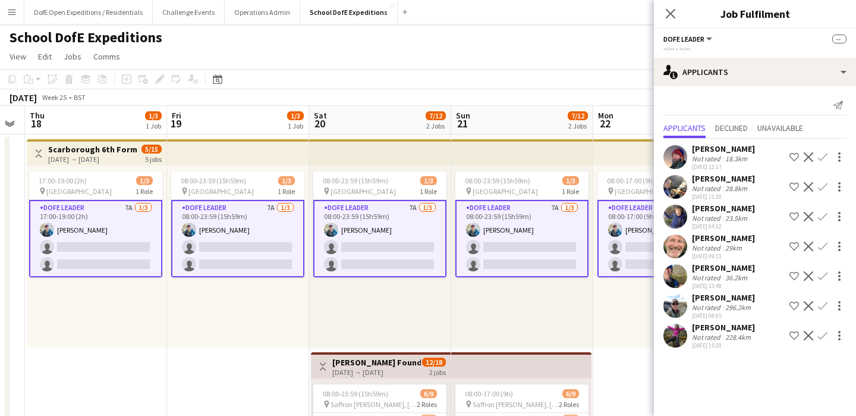
click at [824, 336] on app-icon "Confirm" at bounding box center [823, 336] width 10 height 10
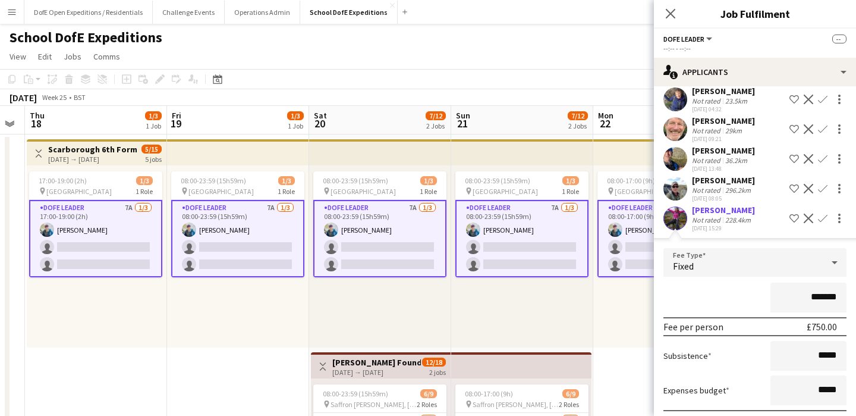
scroll to position [181, 0]
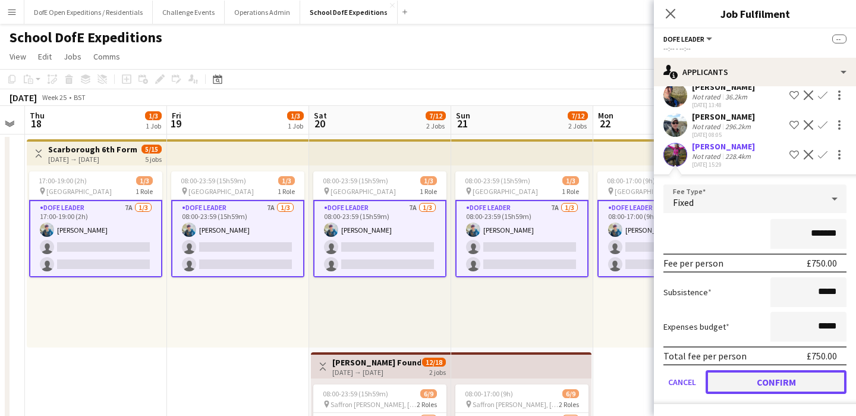
click at [768, 387] on button "Confirm" at bounding box center [776, 382] width 141 height 24
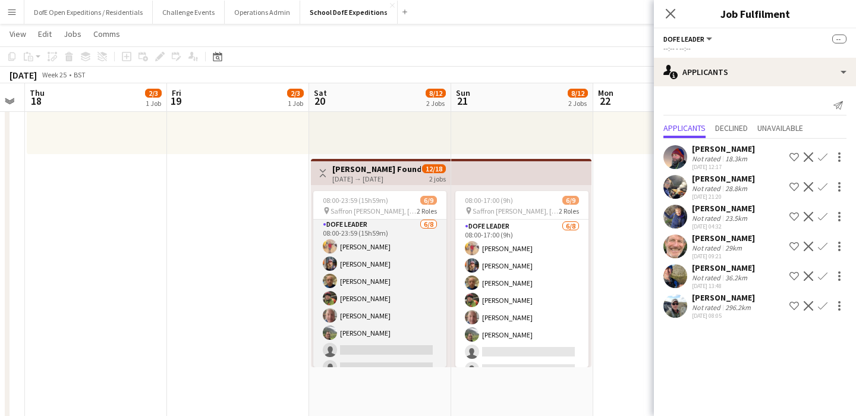
scroll to position [0, 0]
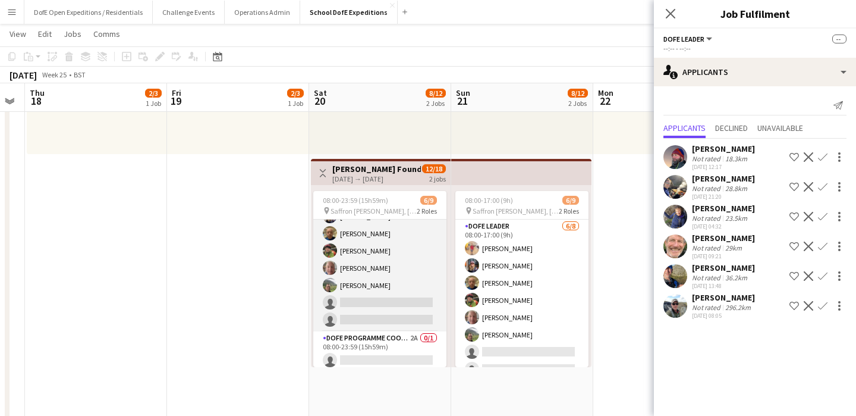
click at [360, 298] on app-card-role "DofE Leader [DATE] 08:00-23:59 (15h59m) [PERSON_NAME] [PERSON_NAME] [PERSON_NAM…" at bounding box center [379, 250] width 133 height 161
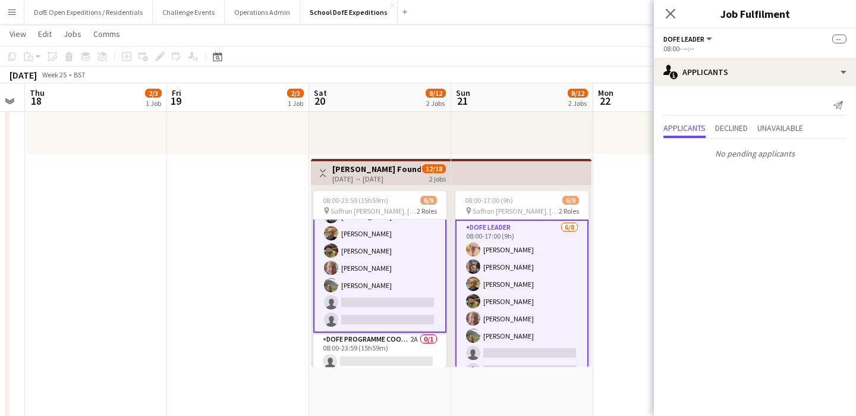
click at [198, 320] on app-date-cell "Updated 08:00-23:59 (15h59m) 2/3 pin Lake District 1 Role DofE Leader 6A [DATE]…" at bounding box center [238, 262] width 142 height 643
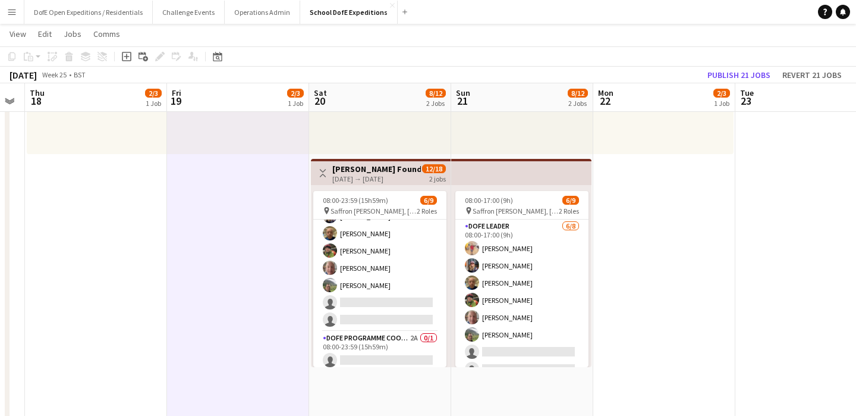
scroll to position [0, 332]
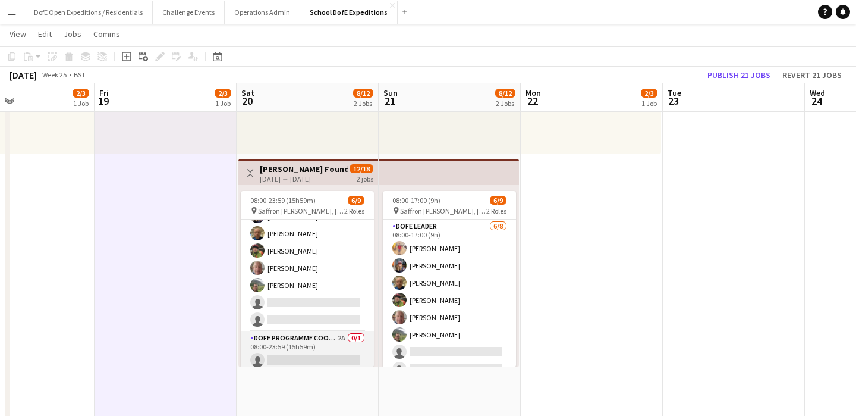
click at [313, 352] on app-card-role "DofE Programme Coordinator 2A 0/1 08:00-23:59 (15h59m) single-neutral-actions" at bounding box center [307, 351] width 133 height 40
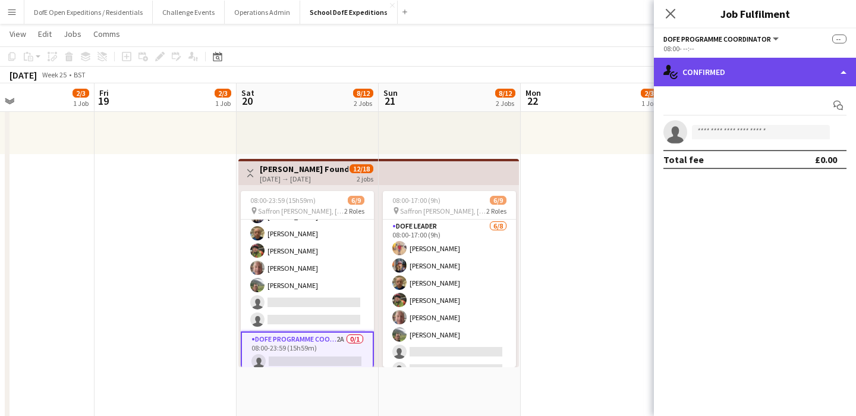
click at [767, 74] on div "single-neutral-actions-check-2 Confirmed" at bounding box center [755, 72] width 202 height 29
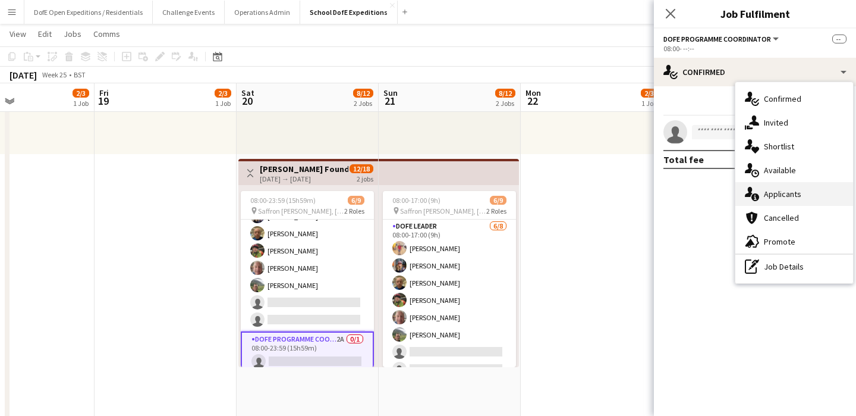
click at [772, 190] on div "single-neutral-actions-information Applicants" at bounding box center [795, 194] width 118 height 24
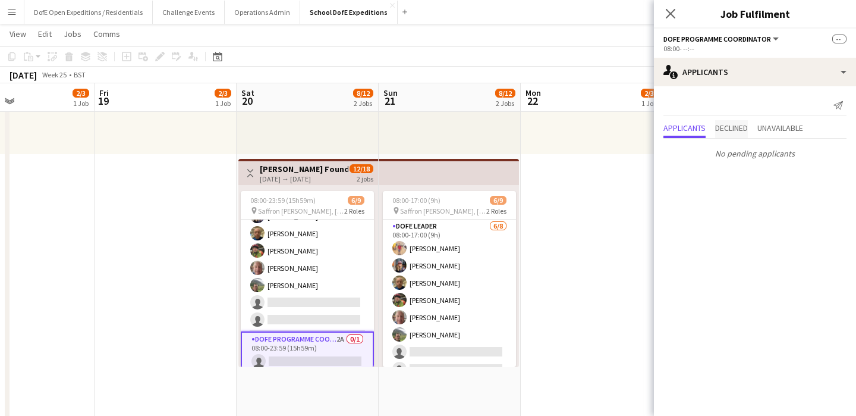
click at [734, 124] on span "Declined" at bounding box center [731, 128] width 33 height 8
click at [781, 111] on span "Unavailable" at bounding box center [781, 105] width 46 height 18
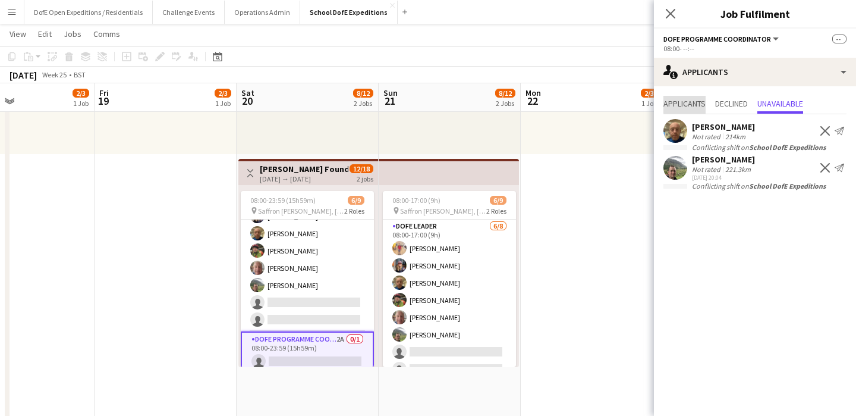
click at [694, 102] on span "Applicants" at bounding box center [685, 103] width 42 height 8
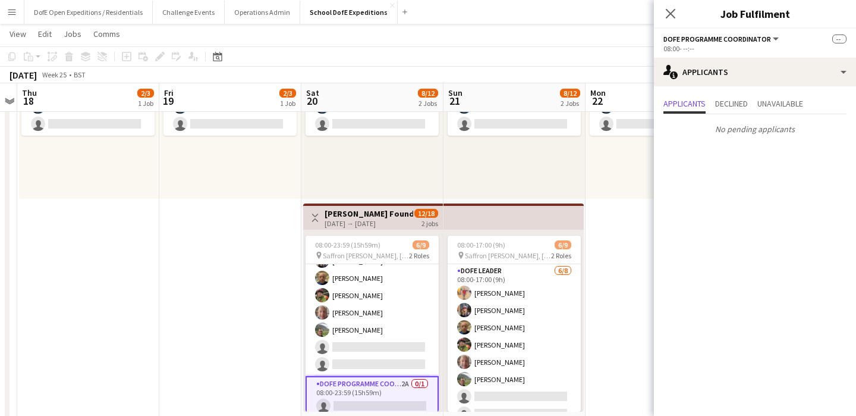
scroll to position [56, 0]
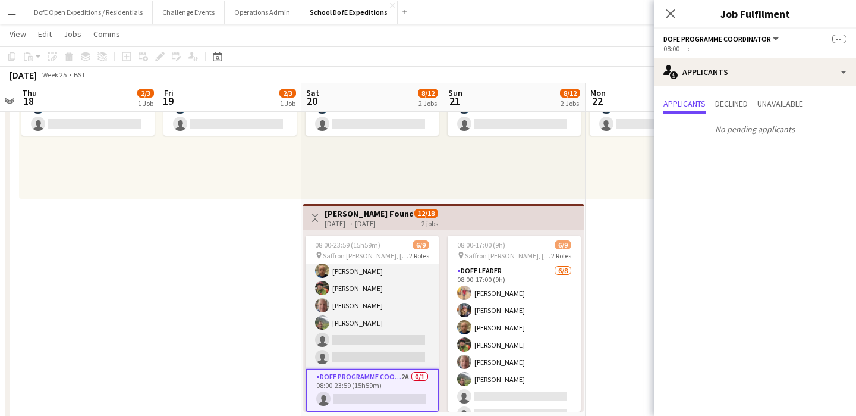
click at [407, 293] on app-card-role "DofE Leader [DATE] 08:00-23:59 (15h59m) [PERSON_NAME] [PERSON_NAME] [PERSON_NAM…" at bounding box center [372, 288] width 133 height 161
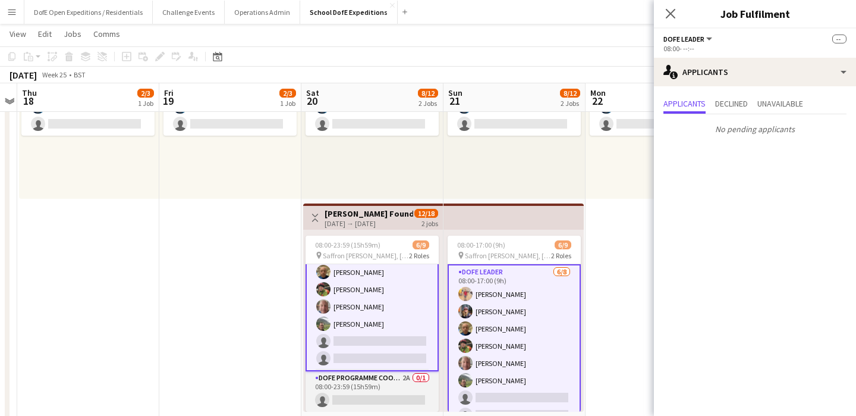
click at [396, 398] on app-card-role "DofE Programme Coordinator 2A 0/1 08:00-23:59 (15h59m) single-neutral-actions" at bounding box center [372, 391] width 133 height 40
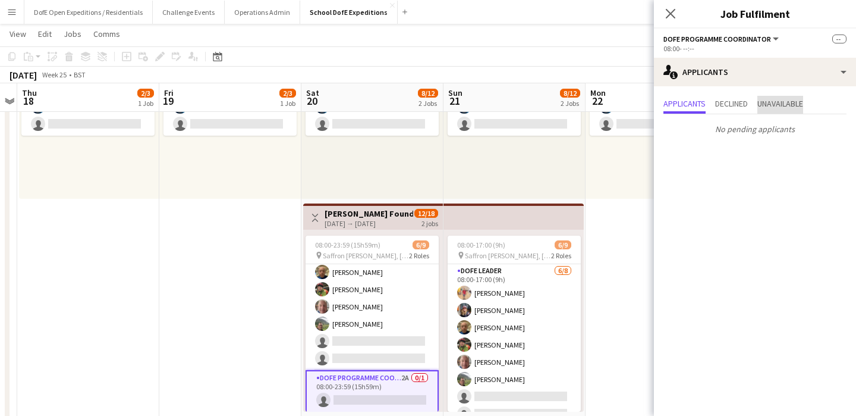
click at [775, 100] on span "Unavailable" at bounding box center [781, 103] width 46 height 8
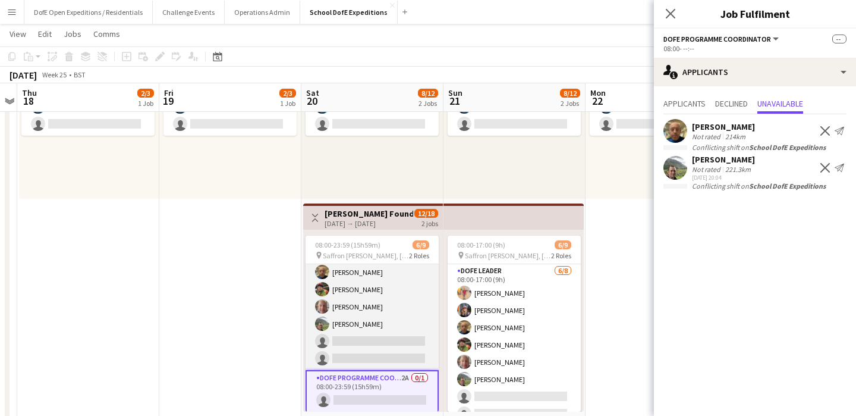
click at [384, 307] on app-card-role "DofE Leader [DATE] 08:00-23:59 (15h59m) [PERSON_NAME] [PERSON_NAME] [PERSON_NAM…" at bounding box center [372, 289] width 133 height 161
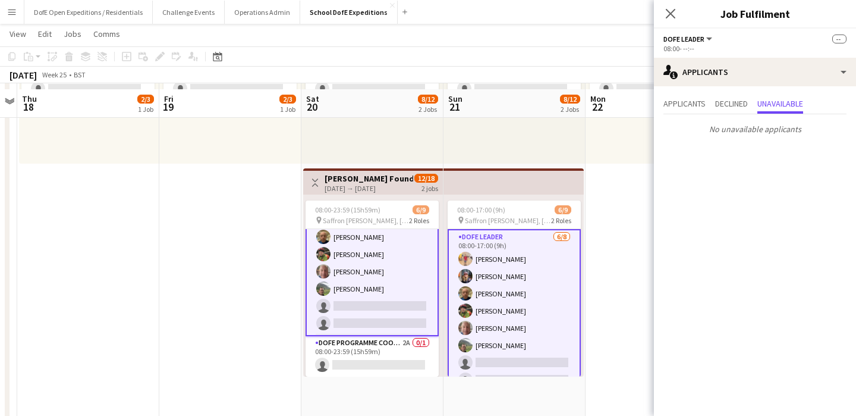
scroll to position [181, 0]
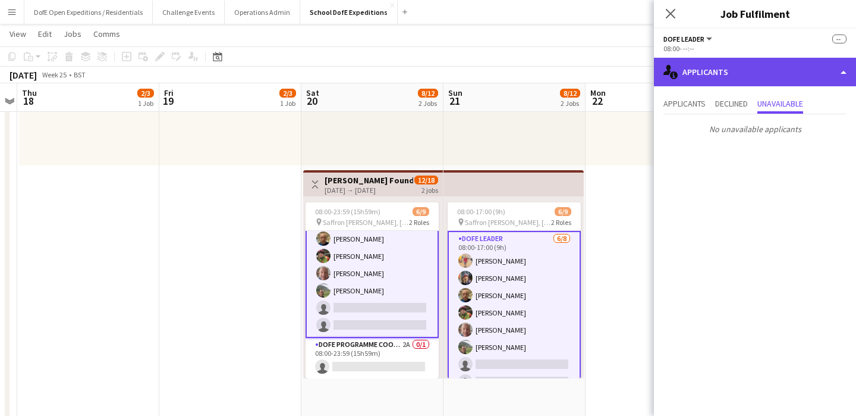
click at [759, 81] on div "single-neutral-actions-information Applicants" at bounding box center [755, 72] width 202 height 29
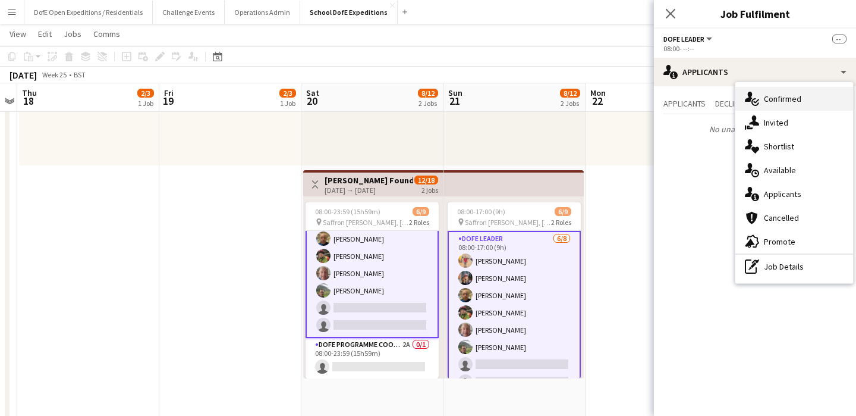
click at [782, 96] on div "single-neutral-actions-check-2 Confirmed" at bounding box center [795, 99] width 118 height 24
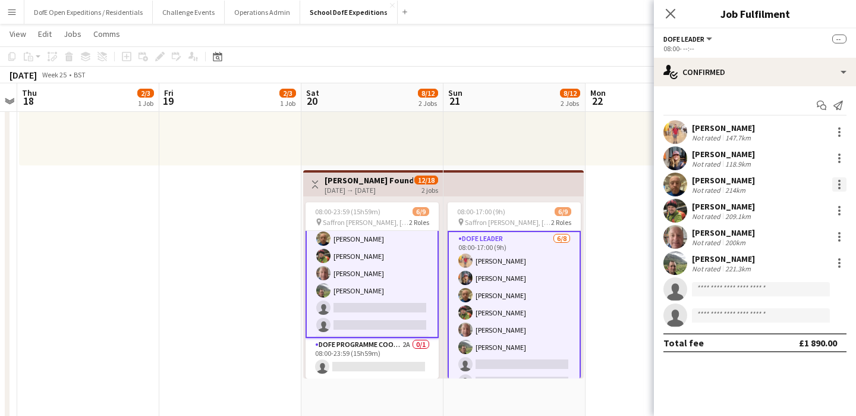
click at [839, 184] on div at bounding box center [839, 184] width 2 height 2
click at [787, 296] on span "Remove" at bounding box center [781, 292] width 36 height 10
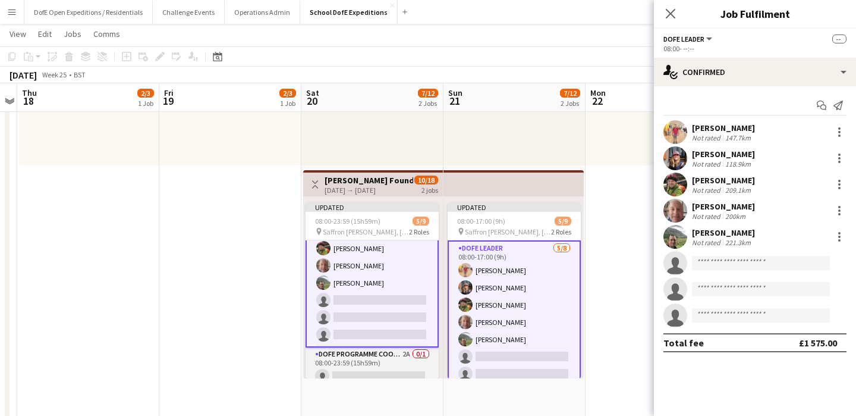
click at [395, 359] on app-card-role "DofE Programme Coordinator 2A 0/1 08:00-23:59 (15h59m) single-neutral-actions" at bounding box center [372, 367] width 133 height 40
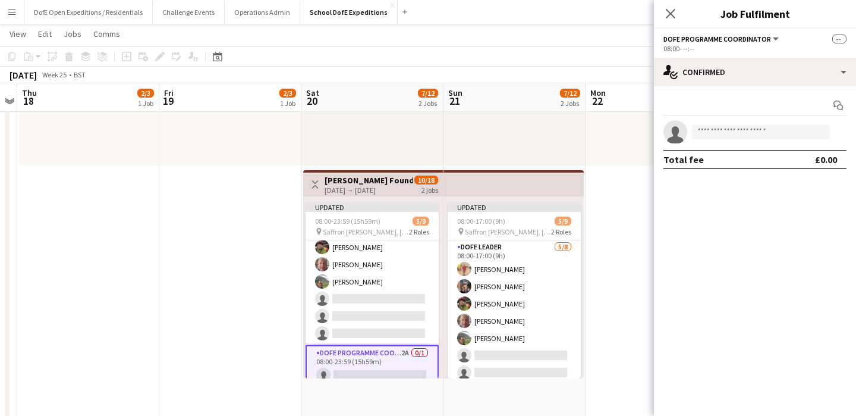
scroll to position [55, 0]
click at [744, 131] on input at bounding box center [761, 132] width 138 height 14
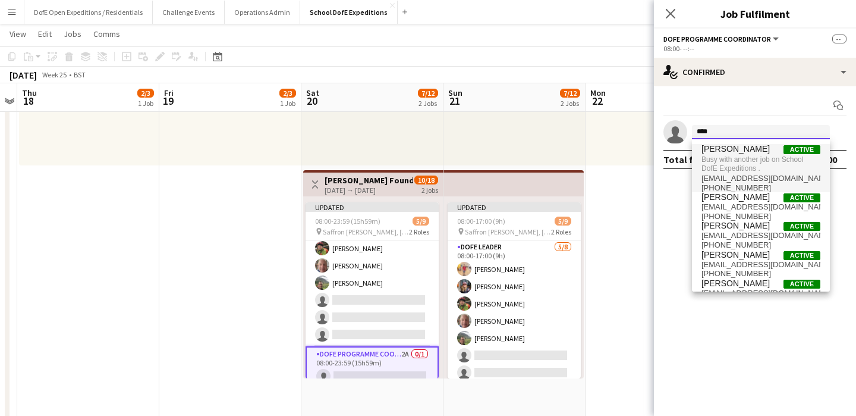
type input "****"
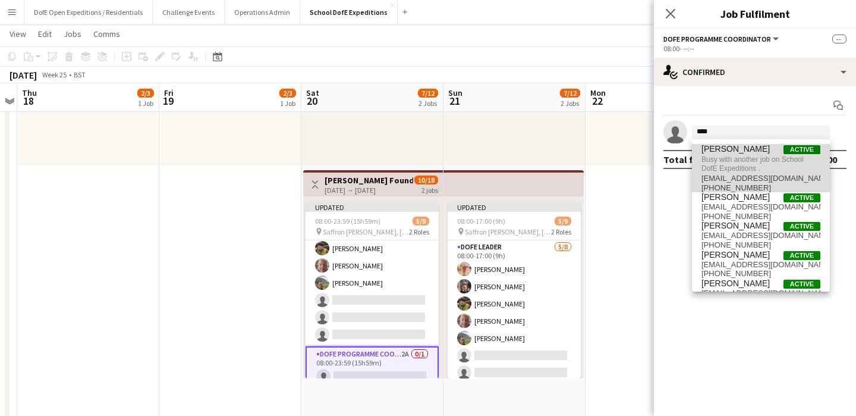
click at [733, 157] on span "Busy with another job on School DofE Expeditions ." at bounding box center [761, 164] width 119 height 20
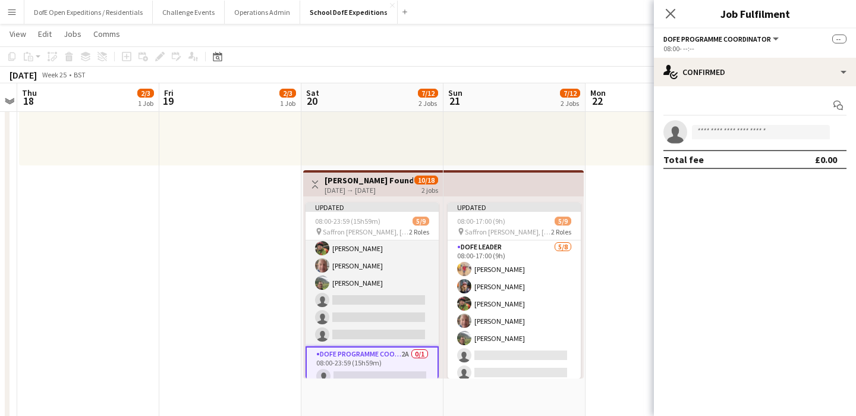
click at [401, 278] on app-card-role "DofE Leader [DATE] 08:00-23:59 (15h59m) [PERSON_NAME] [PERSON_NAME] [PERSON_NAM…" at bounding box center [372, 265] width 133 height 161
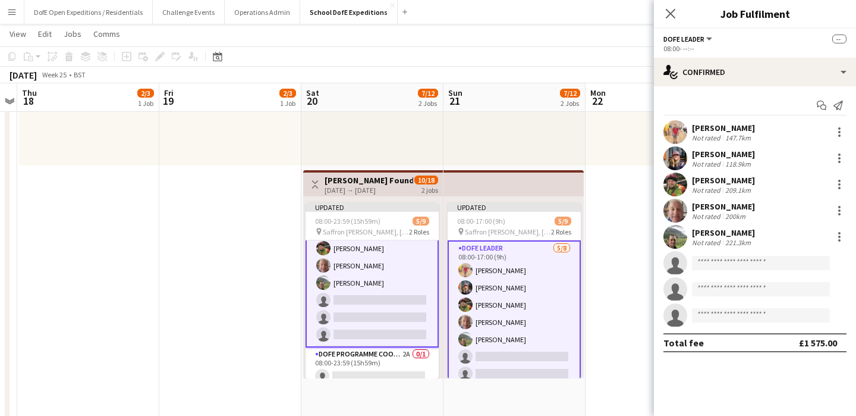
scroll to position [0, 0]
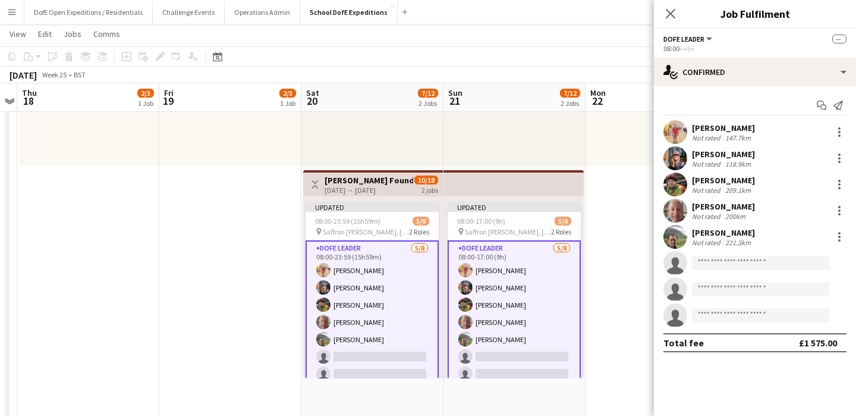
click at [617, 294] on app-date-cell "Updated 08:00-17:00 (9h) 2/3 pin Lake District 1 Role DofE Leader 6A [DATE] 08:…" at bounding box center [657, 273] width 142 height 643
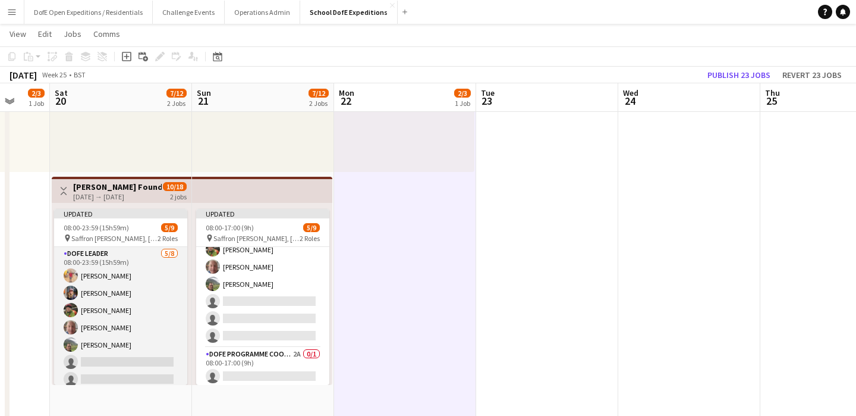
scroll to position [64, 0]
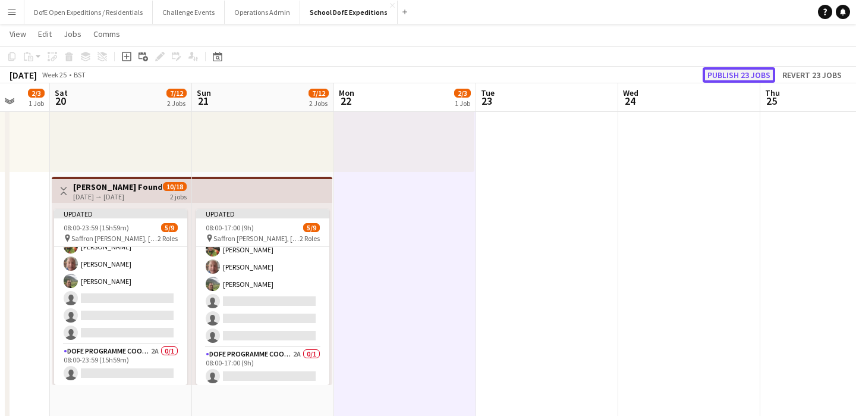
click at [750, 74] on button "Publish 23 jobs" at bounding box center [739, 74] width 73 height 15
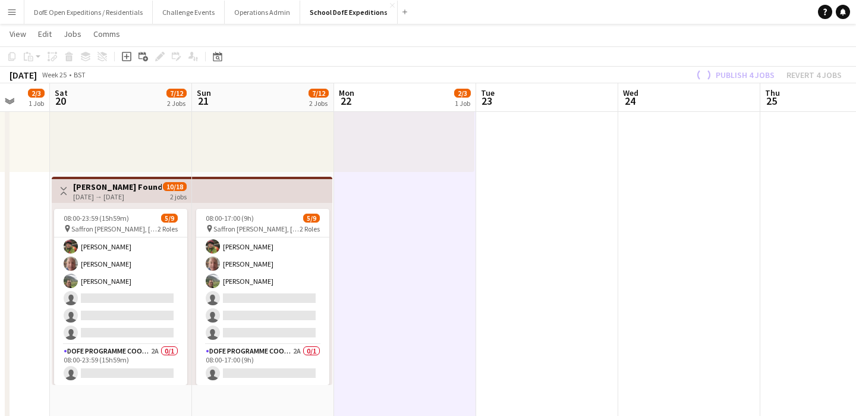
scroll to position [54, 0]
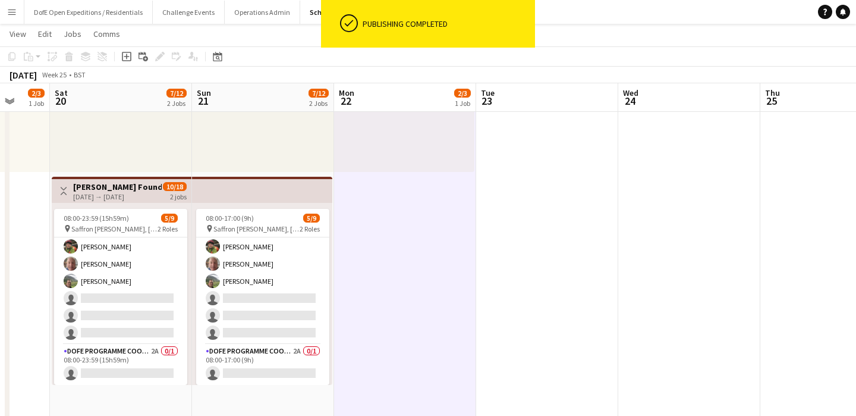
click at [106, 372] on app-card-role "DofE Programme Coordinator 2A 0/1 08:00-23:59 (15h59m) single-neutral-actions" at bounding box center [120, 364] width 133 height 40
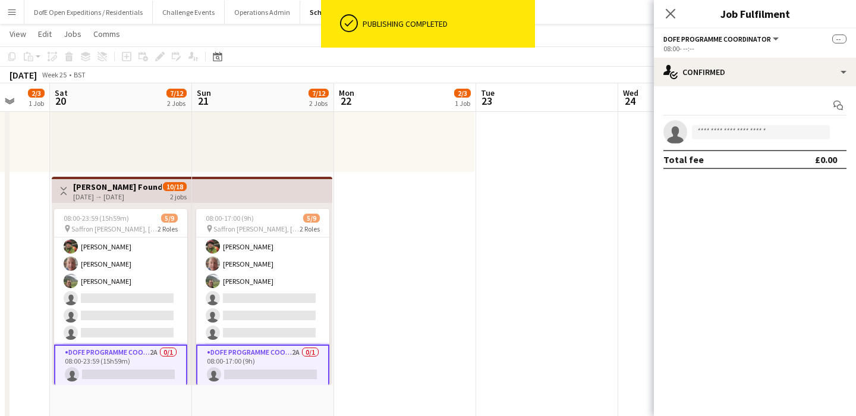
scroll to position [56, 0]
click at [742, 128] on input at bounding box center [761, 132] width 138 height 14
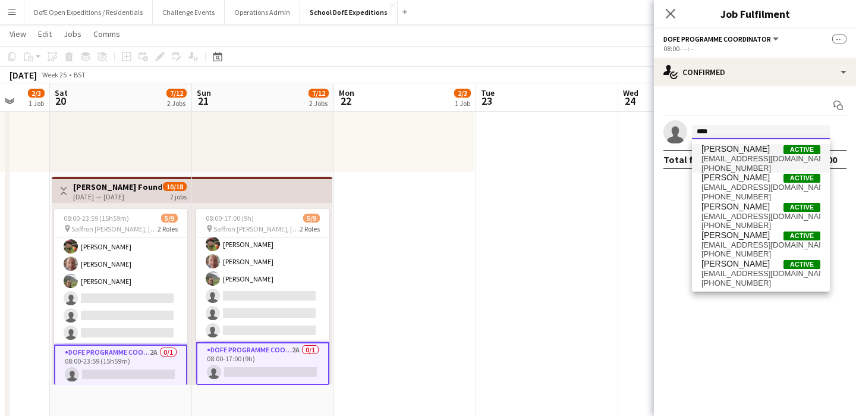
type input "****"
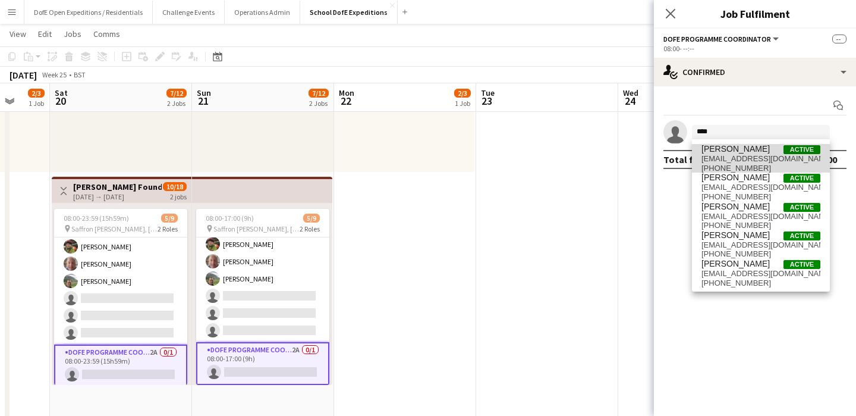
click at [762, 165] on span "[PHONE_NUMBER]" at bounding box center [761, 169] width 119 height 10
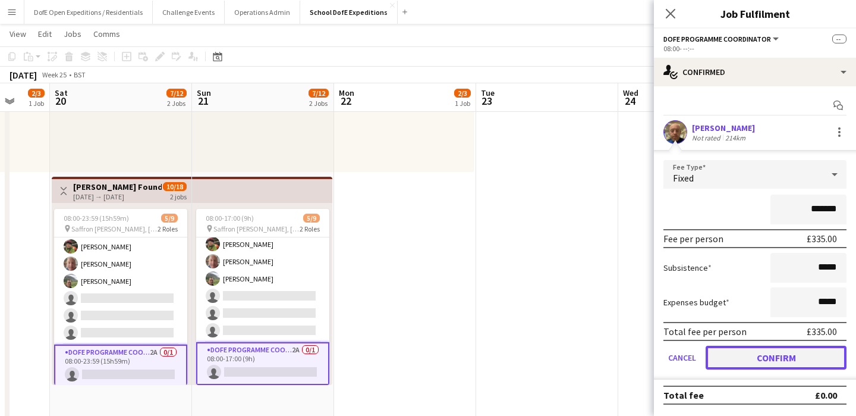
click at [753, 366] on button "Confirm" at bounding box center [776, 357] width 141 height 24
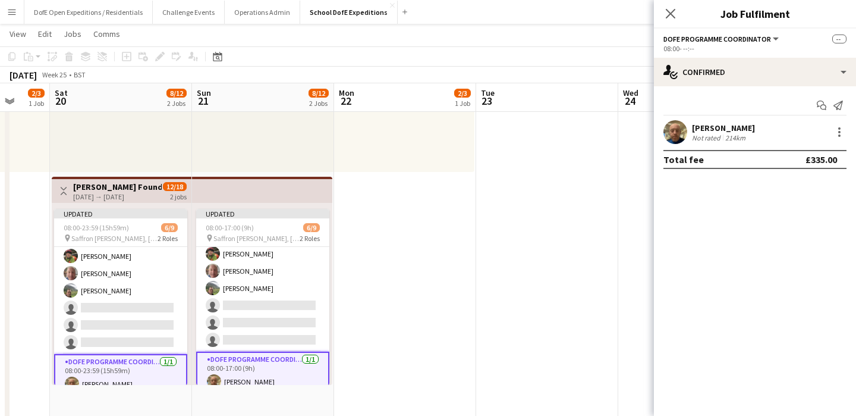
scroll to position [61, 0]
click at [553, 298] on app-date-cell at bounding box center [547, 280] width 142 height 643
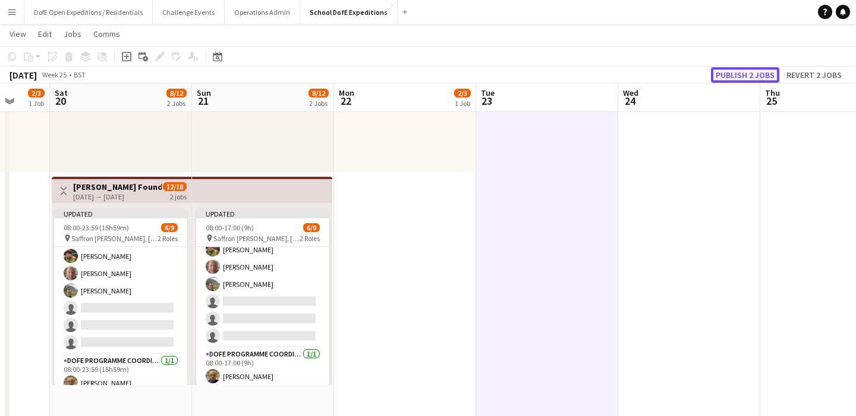
click at [736, 78] on button "Publish 2 jobs" at bounding box center [745, 74] width 68 height 15
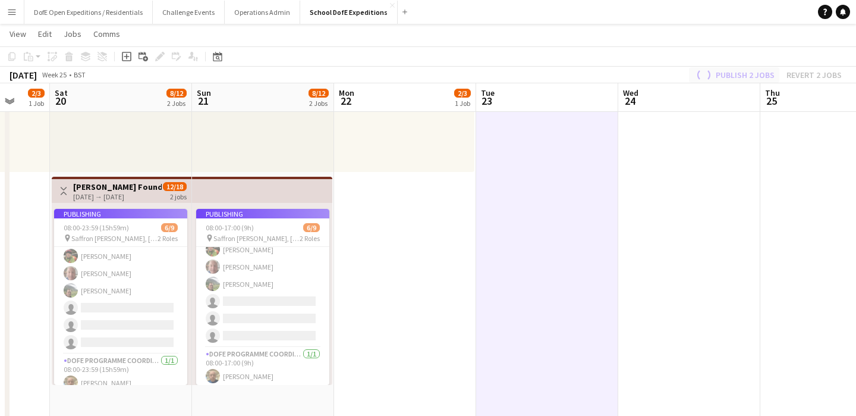
scroll to position [54, 0]
